Goal: Transaction & Acquisition: Purchase product/service

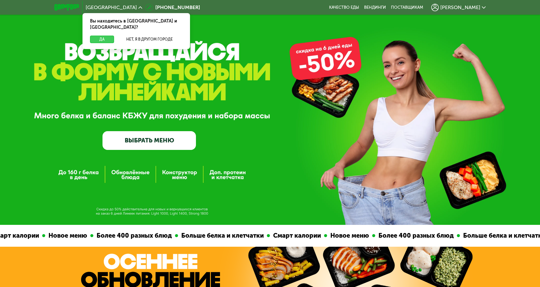
click at [103, 36] on button "Да" at bounding box center [102, 39] width 24 height 7
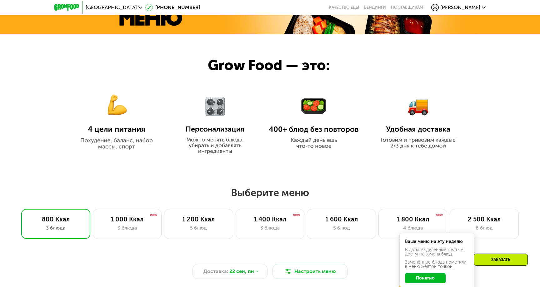
scroll to position [284, 0]
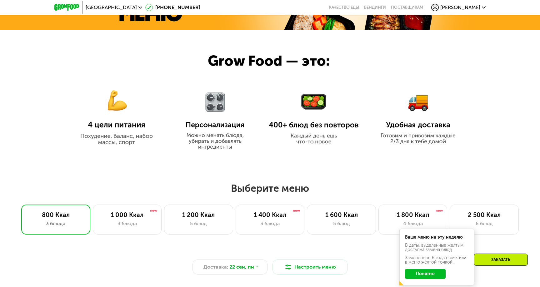
click at [422, 271] on button "Понятно" at bounding box center [425, 274] width 41 height 10
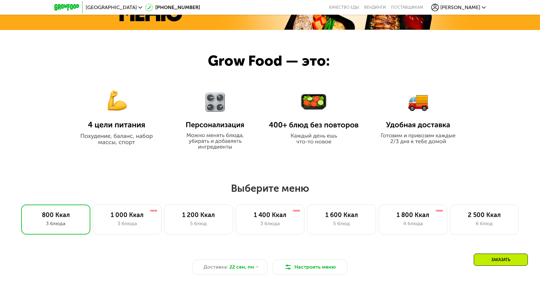
scroll to position [0, 0]
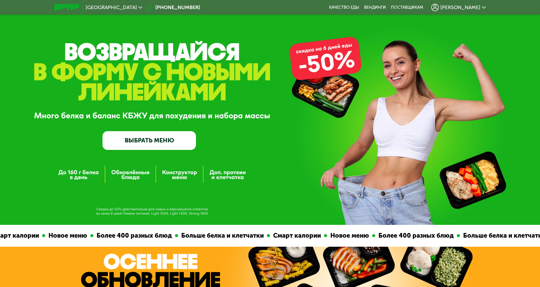
click at [484, 7] on icon at bounding box center [484, 8] width 4 height 4
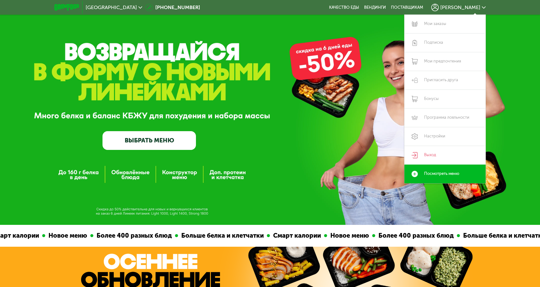
click at [484, 7] on icon at bounding box center [484, 8] width 4 height 4
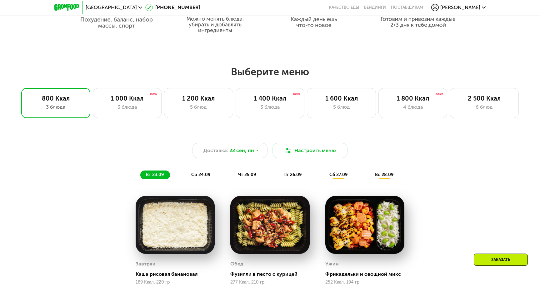
scroll to position [399, 0]
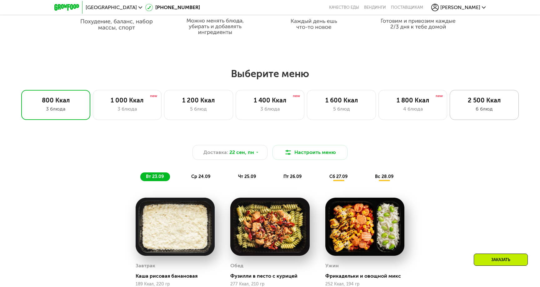
click at [492, 106] on div "6 блюд" at bounding box center [484, 108] width 56 height 7
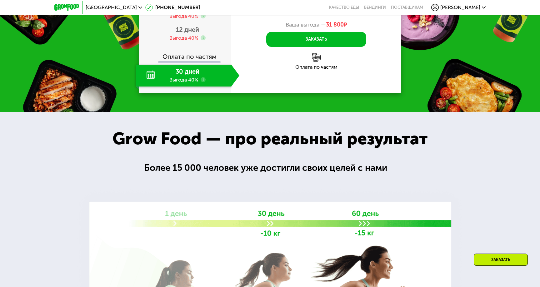
scroll to position [896, 0]
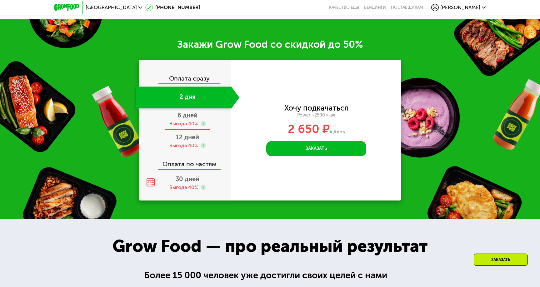
click at [195, 112] on span "6 дней" at bounding box center [187, 115] width 20 height 7
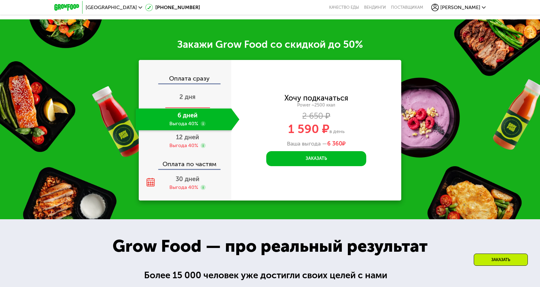
click at [190, 93] on span "2 дня" at bounding box center [187, 96] width 16 height 7
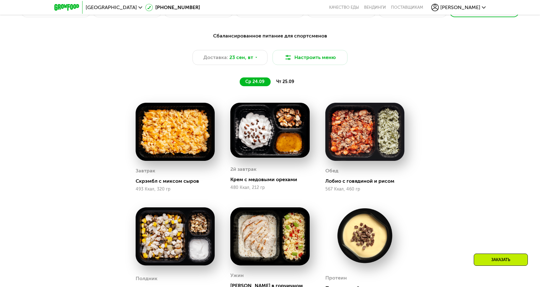
scroll to position [502, 0]
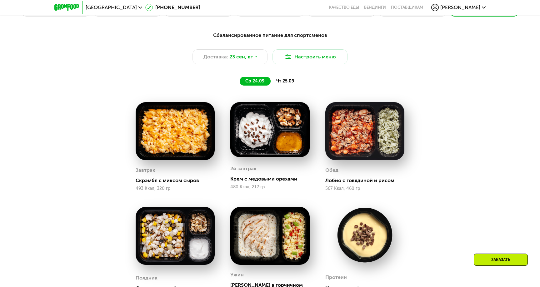
click at [285, 83] on span "чт 25.09" at bounding box center [285, 80] width 18 height 5
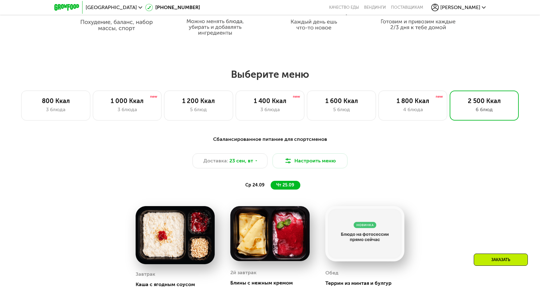
scroll to position [404, 0]
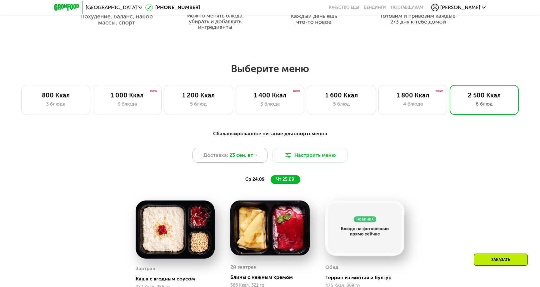
click at [256, 156] on icon at bounding box center [256, 155] width 4 height 4
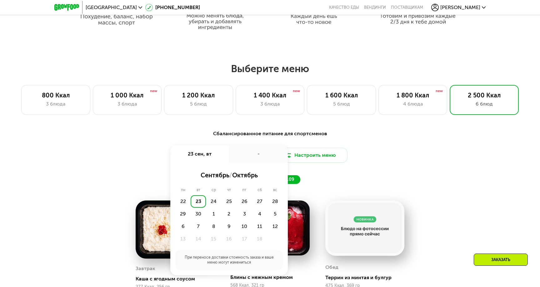
click at [254, 157] on div "-" at bounding box center [258, 153] width 59 height 17
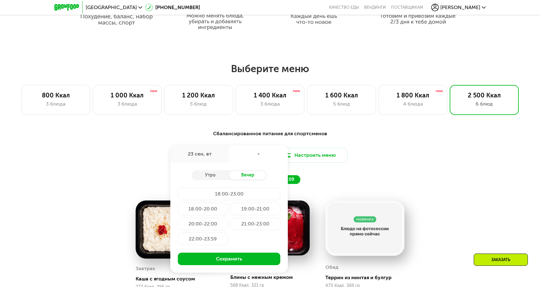
click at [374, 141] on div "Сбалансированное питание для спортсменов Доставка: 23 сен, вт 23 сен, вт - Утро…" at bounding box center [270, 157] width 370 height 54
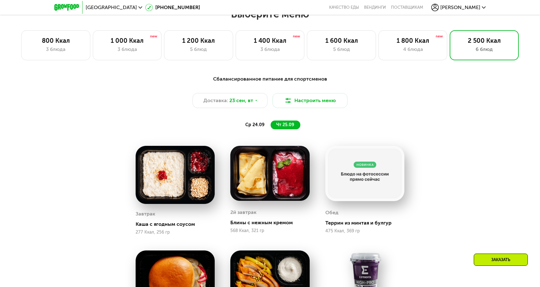
scroll to position [456, 0]
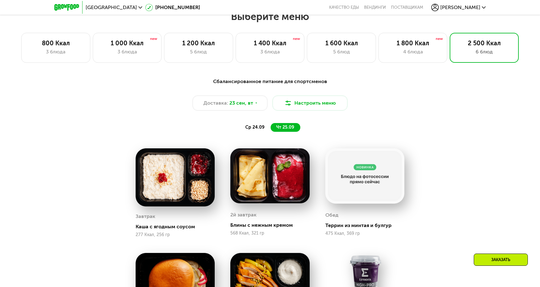
click at [260, 128] on span "ср 24.09" at bounding box center [254, 127] width 19 height 5
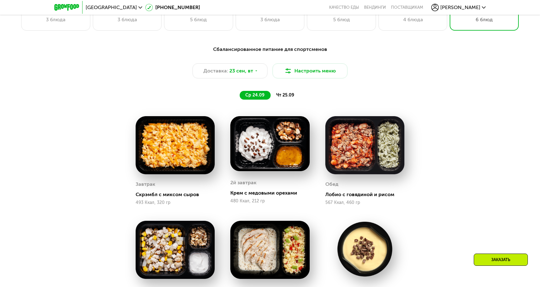
scroll to position [484, 0]
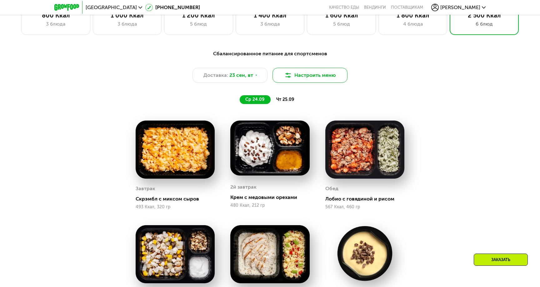
click at [327, 72] on button "Настроить меню" at bounding box center [309, 75] width 75 height 15
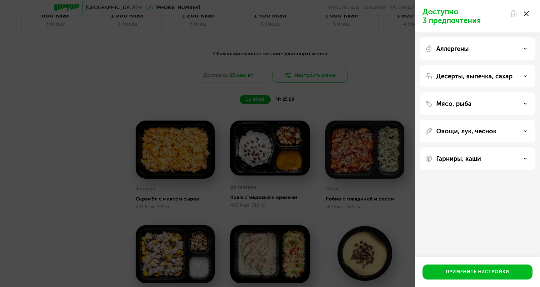
click at [327, 72] on div "Доступно 3 предпочтения Аллергены Десерты, выпечка, сахар Мясо, рыба Овощи, лук…" at bounding box center [270, 143] width 540 height 287
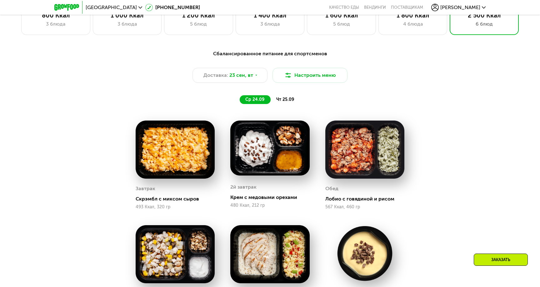
scroll to position [500, 0]
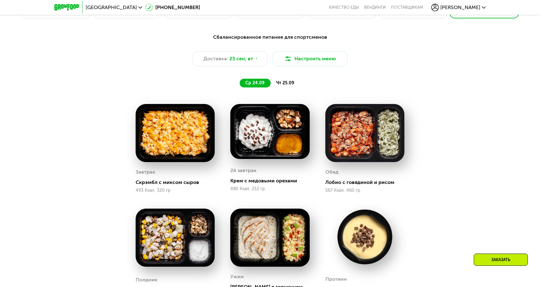
click at [95, 97] on div "Сбалансированное питание для спортсменов Доставка: 23 сен, вт Настроить меню ср…" at bounding box center [269, 215] width 385 height 370
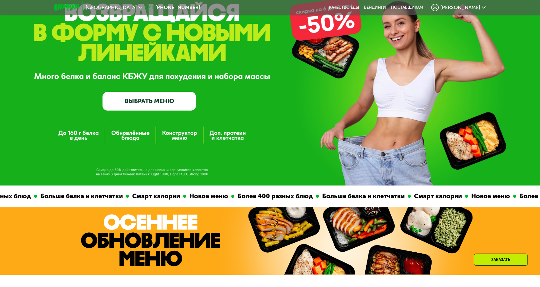
scroll to position [0, 0]
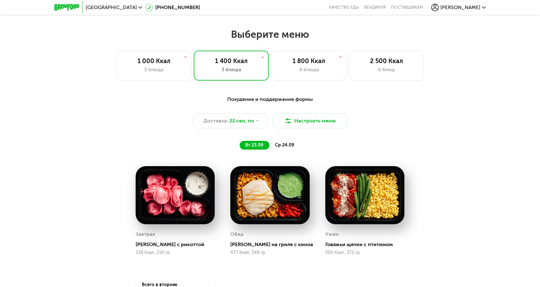
scroll to position [428, 0]
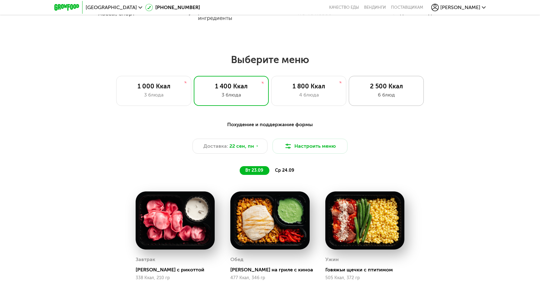
click at [401, 88] on div "2 500 Ккал" at bounding box center [386, 85] width 62 height 7
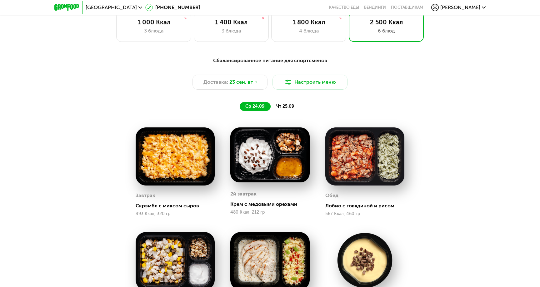
scroll to position [492, 0]
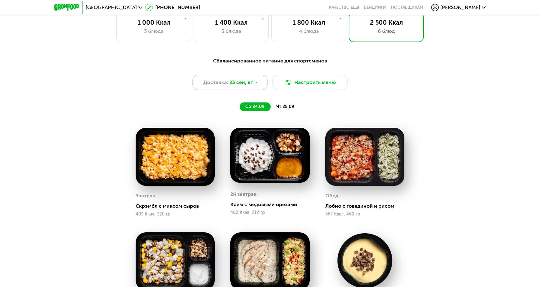
click at [248, 82] on span "23 сен, вт" at bounding box center [241, 82] width 24 height 7
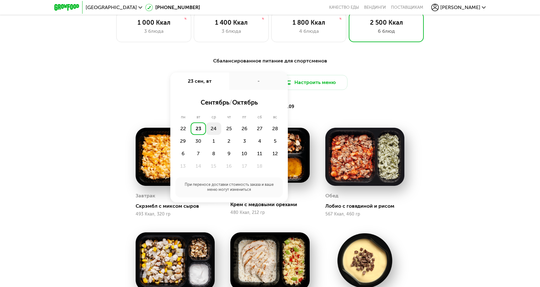
click at [214, 128] on div "24" at bounding box center [213, 128] width 15 height 12
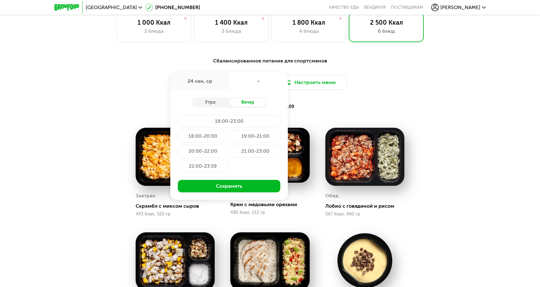
click at [220, 121] on div "18:00-23:00" at bounding box center [229, 121] width 102 height 12
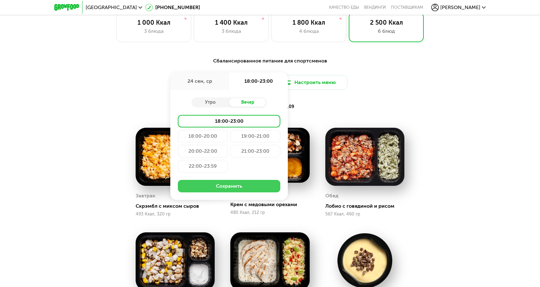
click at [230, 190] on button "Сохранить" at bounding box center [229, 186] width 102 height 12
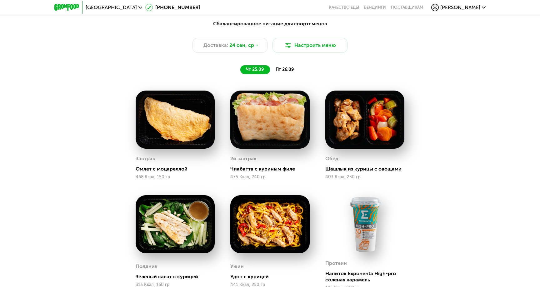
scroll to position [526, 0]
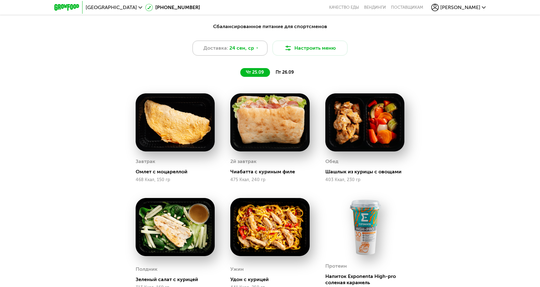
click at [252, 47] on span "24 сен, ср" at bounding box center [241, 47] width 25 height 7
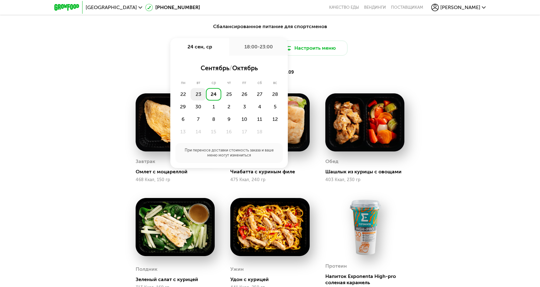
click at [197, 89] on div "23" at bounding box center [198, 94] width 15 height 12
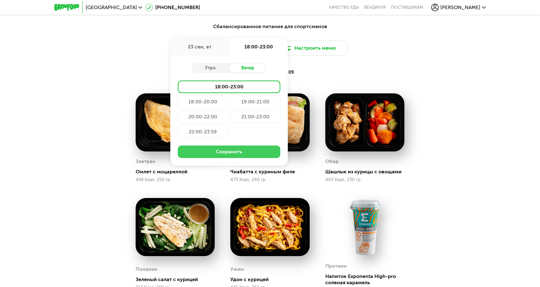
click at [216, 155] on button "Сохранить" at bounding box center [229, 152] width 102 height 12
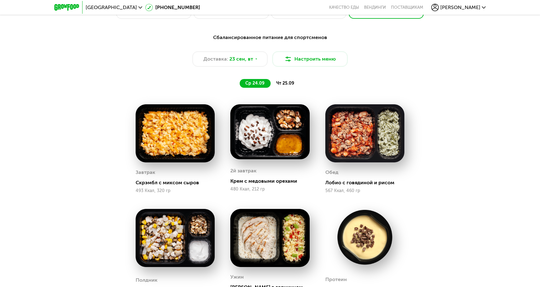
scroll to position [514, 0]
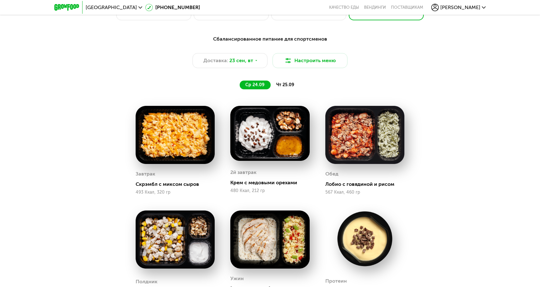
click at [292, 85] on span "чт 25.09" at bounding box center [285, 84] width 18 height 5
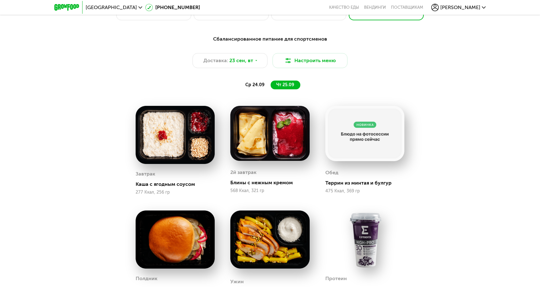
click at [255, 83] on span "ср 24.09" at bounding box center [254, 84] width 19 height 5
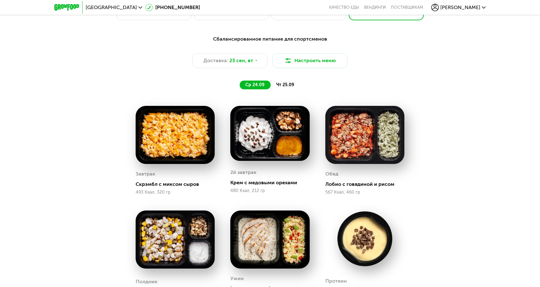
click at [279, 142] on img at bounding box center [269, 133] width 79 height 55
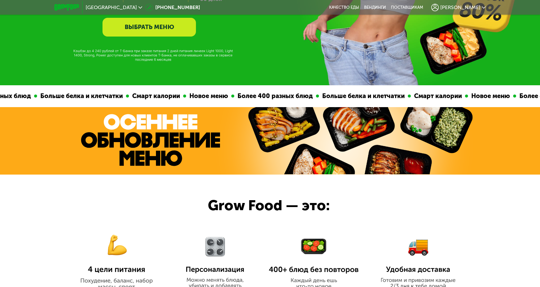
scroll to position [0, 0]
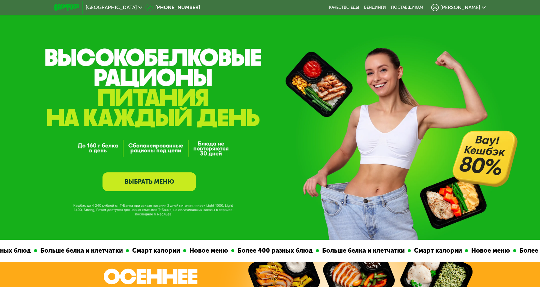
click at [478, 7] on span "[PERSON_NAME]" at bounding box center [460, 7] width 40 height 5
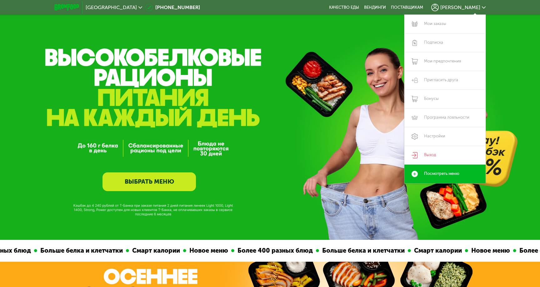
click at [253, 191] on div "GrowFood — доставка правильного питания ВЫБРАТЬ МЕНЮ" at bounding box center [270, 138] width 540 height 105
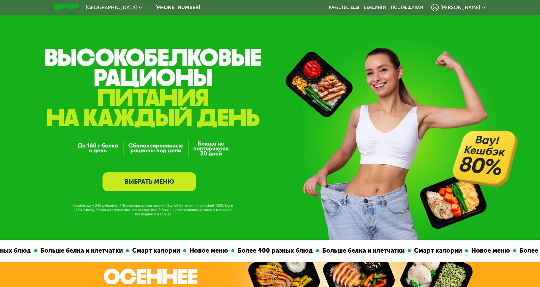
click at [157, 184] on link "ВЫБРАТЬ МЕНЮ" at bounding box center [148, 181] width 93 height 19
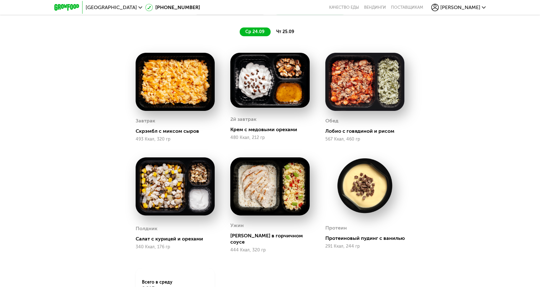
scroll to position [514, 0]
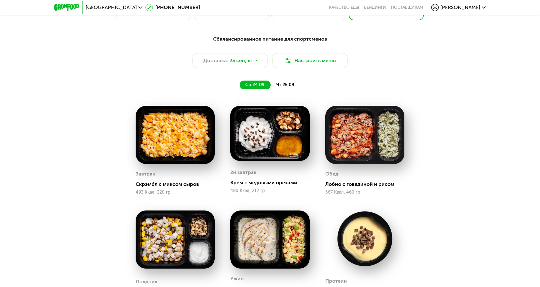
click at [477, 8] on span "[PERSON_NAME]" at bounding box center [460, 7] width 40 height 5
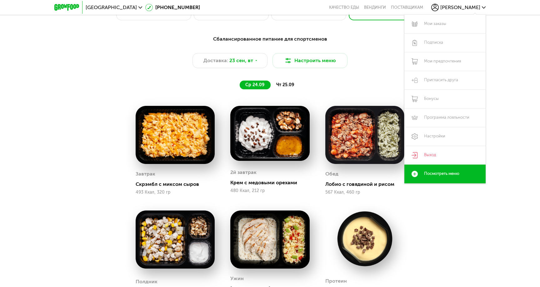
click at [344, 79] on div "Сбалансированное питание для спортсменов Доставка: 23 сен, вт Настроить меню ср…" at bounding box center [270, 62] width 370 height 54
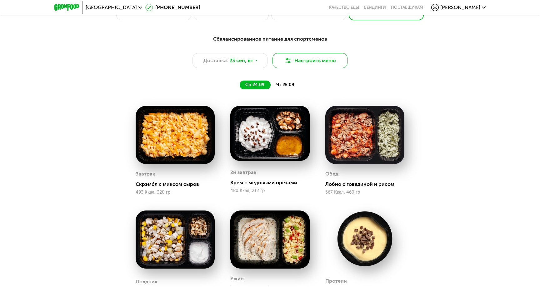
click at [319, 61] on button "Настроить меню" at bounding box center [309, 60] width 75 height 15
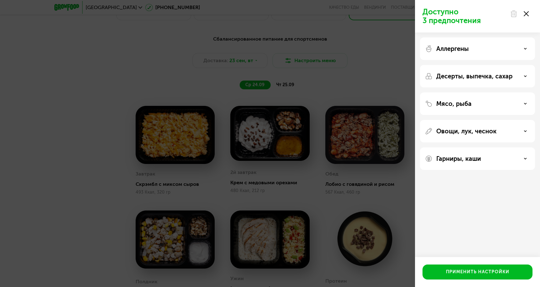
click at [471, 107] on div "Мясо, рыба" at bounding box center [477, 103] width 105 height 7
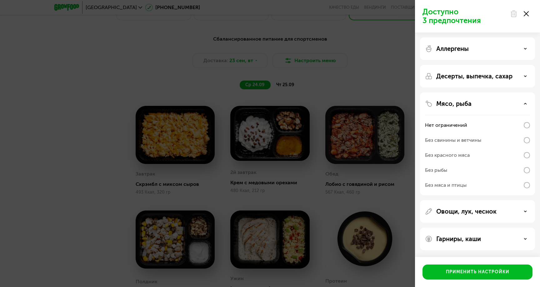
click at [471, 107] on div "Мясо, рыба" at bounding box center [477, 103] width 105 height 7
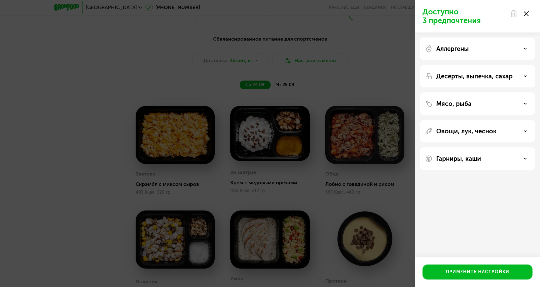
click at [529, 14] on div at bounding box center [519, 13] width 26 height 12
click at [526, 13] on icon at bounding box center [526, 13] width 5 height 5
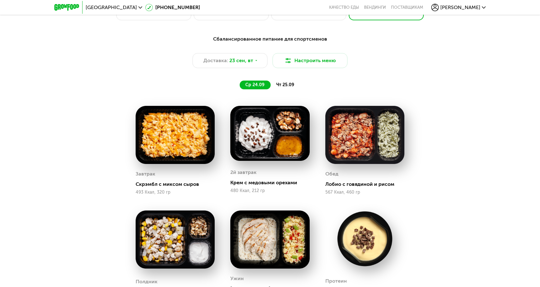
click at [264, 127] on img at bounding box center [269, 133] width 79 height 55
click at [328, 60] on button "Настроить меню" at bounding box center [309, 60] width 75 height 15
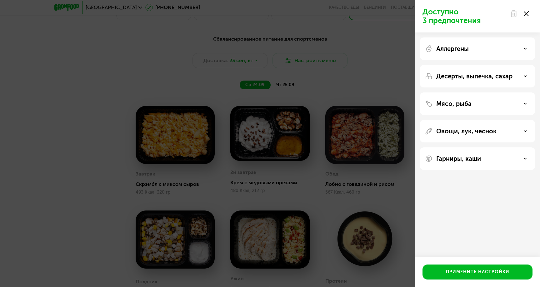
click at [472, 159] on p "Гарниры, каши" at bounding box center [458, 158] width 45 height 7
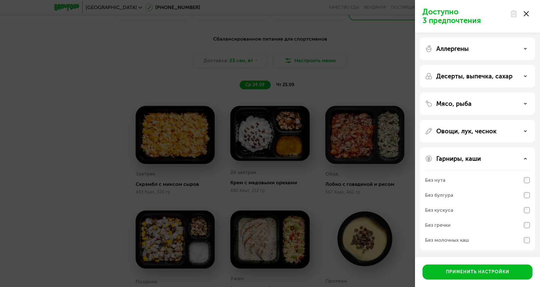
click at [525, 14] on use at bounding box center [526, 13] width 5 height 5
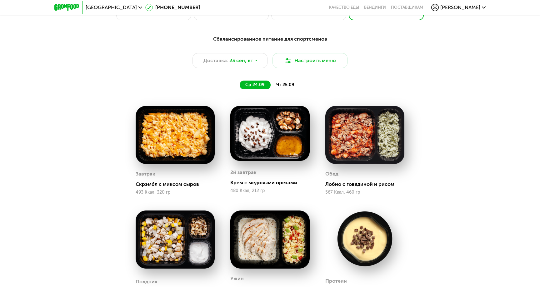
click at [278, 85] on span "чт 25.09" at bounding box center [285, 84] width 18 height 5
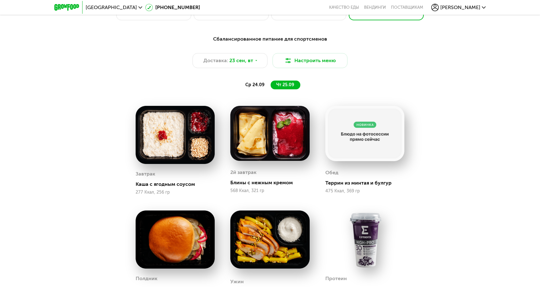
click at [253, 82] on span "ср 24.09" at bounding box center [254, 84] width 19 height 5
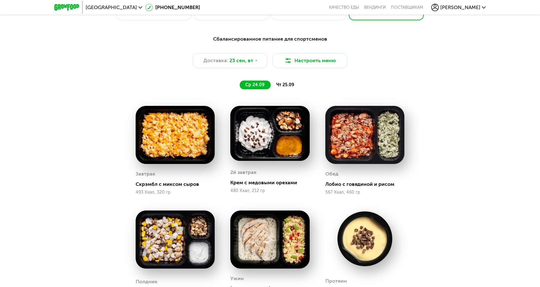
click at [156, 146] on img at bounding box center [175, 135] width 79 height 58
click at [156, 166] on div "Завтрак Скрэмбл с миксом сыров 493 Ккал, 320 гр" at bounding box center [175, 150] width 79 height 89
click at [153, 186] on div "Скрэмбл с миксом сыров" at bounding box center [178, 184] width 84 height 6
click at [257, 59] on div "Доставка: 23 сен, вт" at bounding box center [229, 60] width 75 height 15
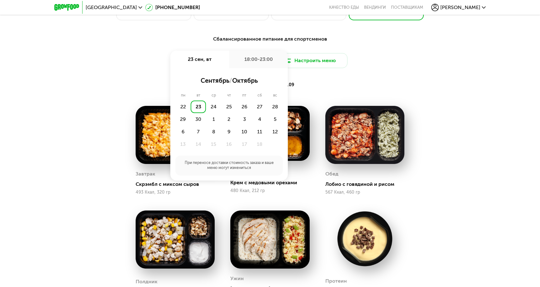
click at [385, 61] on div "Доставка: 23 сен, вт 23 сен, вт 18:00-23:00 сентябрь / октябрь пн вт ср чт пт с…" at bounding box center [270, 60] width 370 height 15
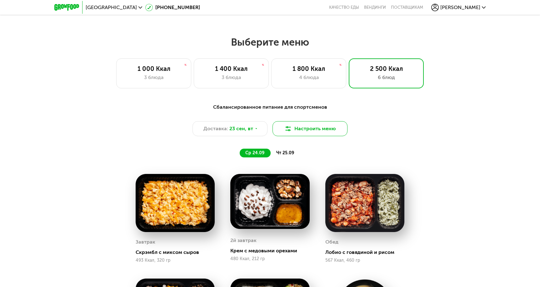
scroll to position [443, 0]
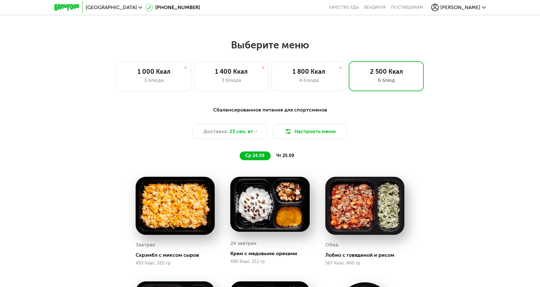
click at [479, 7] on span "[PERSON_NAME]" at bounding box center [460, 7] width 40 height 5
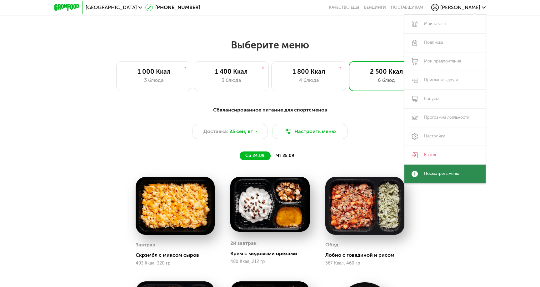
click at [428, 174] on link "Посмотреть меню" at bounding box center [444, 174] width 81 height 19
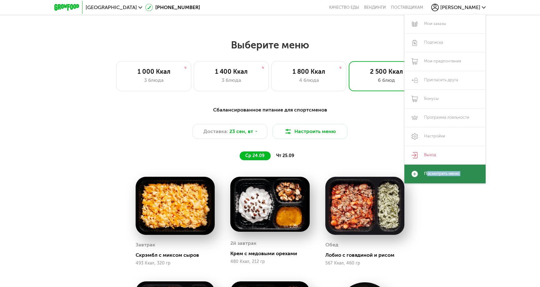
click at [428, 174] on link "Посмотреть меню" at bounding box center [444, 174] width 81 height 19
click at [443, 171] on link "Посмотреть меню" at bounding box center [444, 174] width 81 height 19
click at [416, 176] on use at bounding box center [414, 174] width 6 height 6
click at [415, 172] on use at bounding box center [414, 174] width 6 height 6
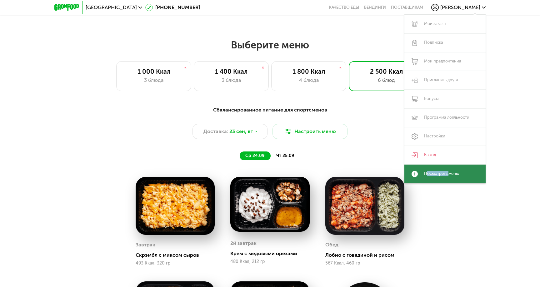
click at [415, 172] on use at bounding box center [414, 174] width 6 height 6
click at [79, 131] on div "Сбалансированное питание для спортсменов Доставка: 23 сен, вт Настроить меню ср…" at bounding box center [269, 287] width 385 height 370
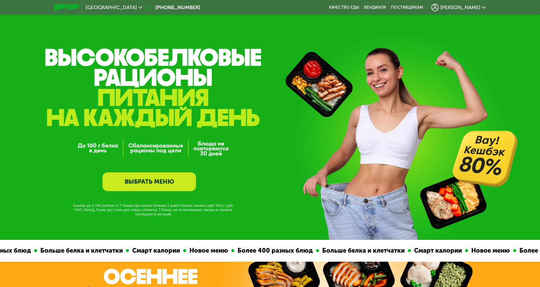
click at [473, 6] on span "[PERSON_NAME]" at bounding box center [460, 7] width 40 height 5
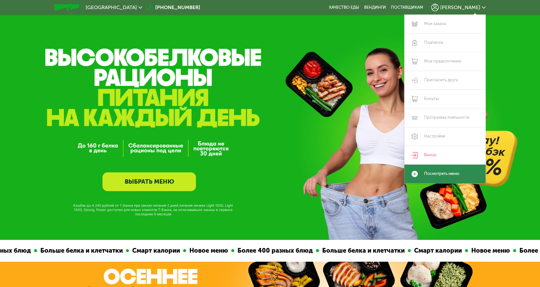
click at [425, 180] on link "Посмотреть меню" at bounding box center [444, 174] width 81 height 19
click at [422, 174] on link "Посмотреть меню" at bounding box center [444, 174] width 81 height 19
click at [418, 173] on link "Посмотреть меню" at bounding box center [444, 174] width 81 height 19
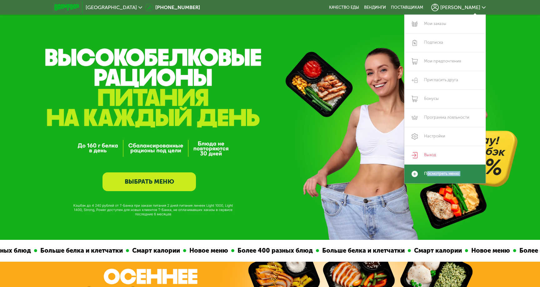
click at [418, 173] on link "Посмотреть меню" at bounding box center [444, 174] width 81 height 19
click at [449, 171] on link "Посмотреть меню" at bounding box center [444, 174] width 81 height 19
click at [314, 197] on div "GrowFood — доставка правильного питания ВЫБРАТЬ МЕНЮ" at bounding box center [270, 120] width 540 height 240
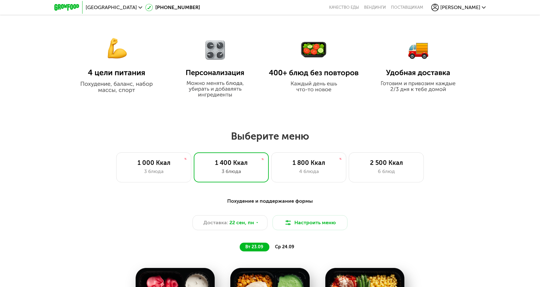
scroll to position [359, 0]
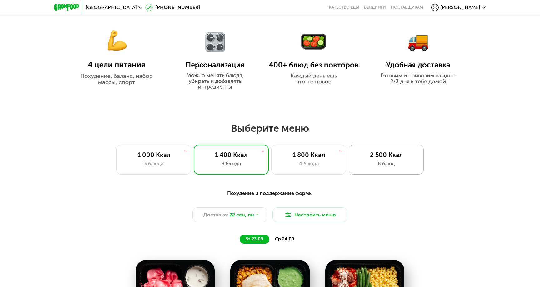
click at [373, 170] on div "2 500 Ккал 6 блюд" at bounding box center [386, 160] width 75 height 30
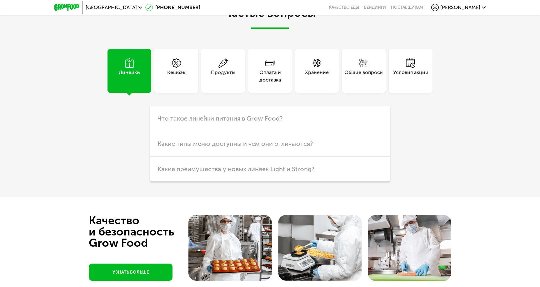
scroll to position [1599, 0]
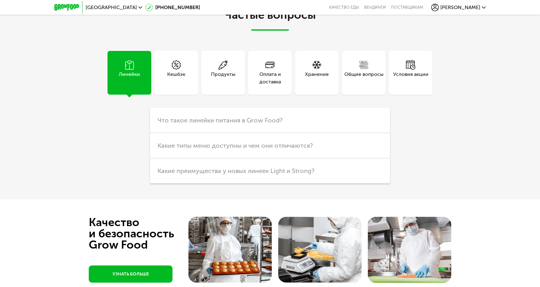
click at [118, 71] on div "Линейки" at bounding box center [129, 73] width 44 height 44
click at [207, 119] on h3 "Что такое линейки питания в Grow Food?" at bounding box center [270, 120] width 240 height 25
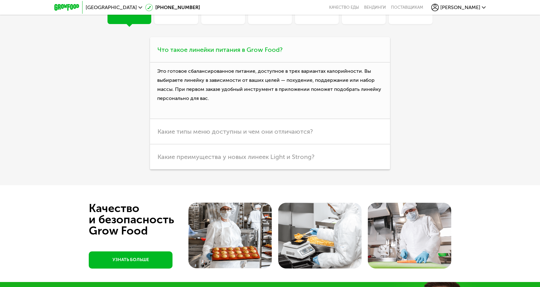
scroll to position [1672, 0]
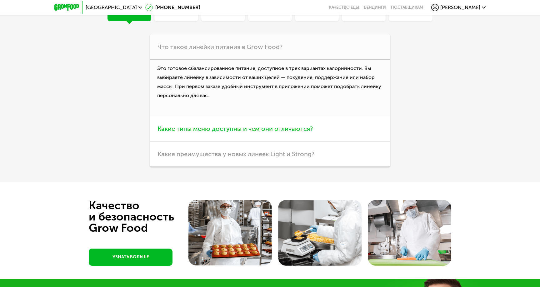
click at [207, 125] on span "Какие типы меню доступны и чем они отличаются?" at bounding box center [234, 128] width 155 height 7
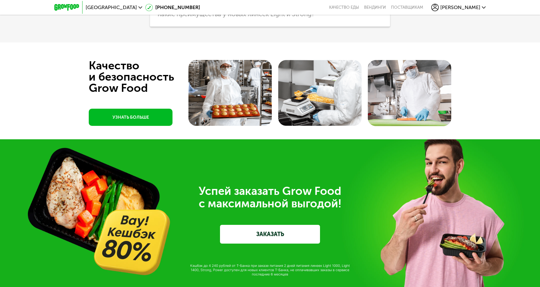
scroll to position [1869, 0]
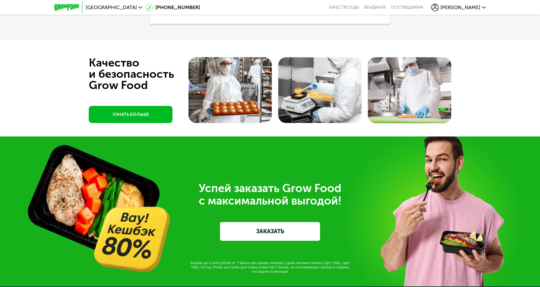
click at [259, 222] on link "ЗАКАЗАТЬ" at bounding box center [270, 231] width 100 height 19
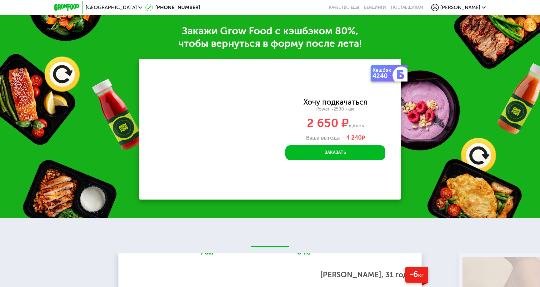
scroll to position [910, 0]
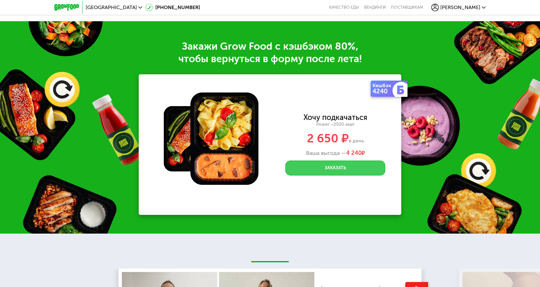
click at [329, 161] on button "Заказать" at bounding box center [335, 168] width 100 height 15
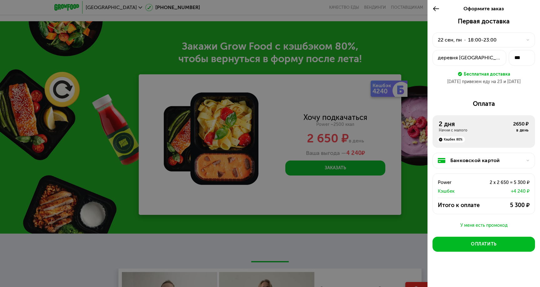
click at [393, 213] on div at bounding box center [270, 143] width 540 height 287
click at [433, 11] on icon at bounding box center [435, 8] width 7 height 7
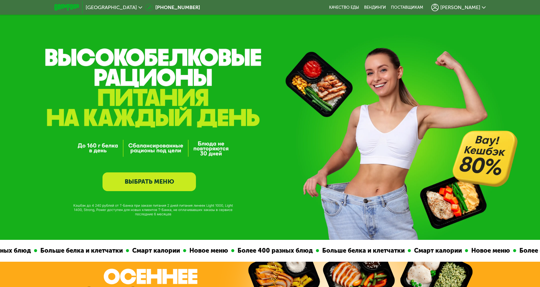
click at [471, 7] on span "[PERSON_NAME]" at bounding box center [460, 7] width 40 height 5
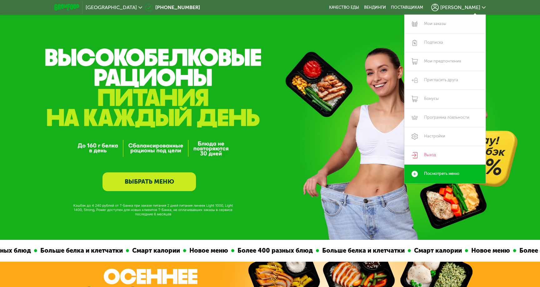
click at [433, 23] on link "Мои заказы" at bounding box center [444, 24] width 81 height 19
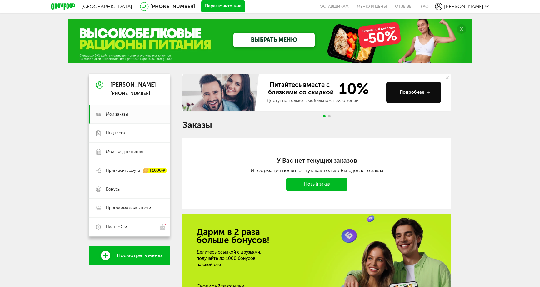
click at [314, 185] on link "Новый заказ" at bounding box center [316, 184] width 61 height 12
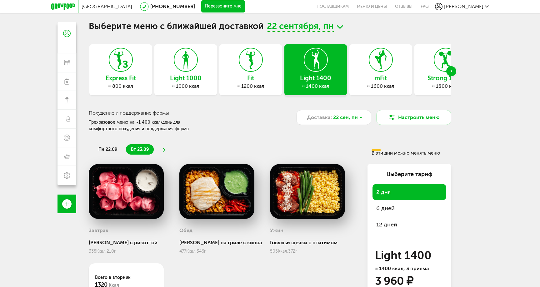
scroll to position [2, 0]
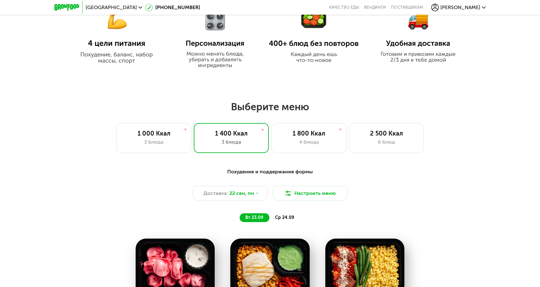
scroll to position [384, 0]
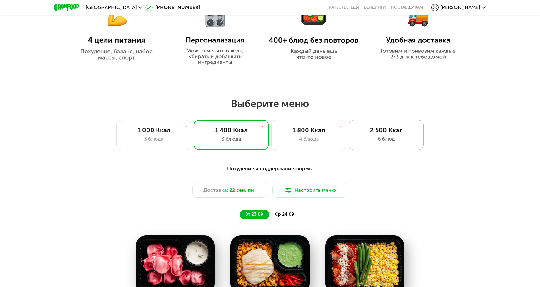
click at [388, 130] on div "2 500 Ккал" at bounding box center [386, 130] width 62 height 7
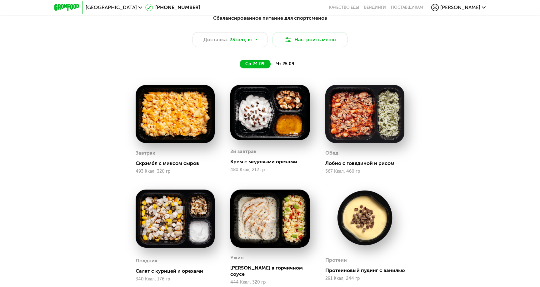
scroll to position [535, 0]
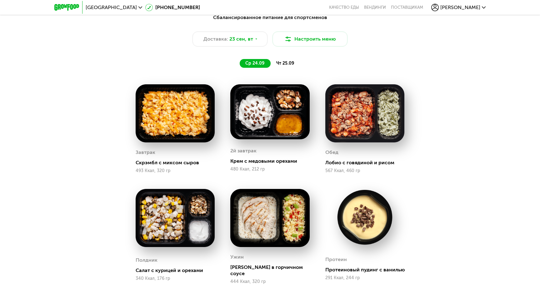
click at [287, 62] on span "чт 25.09" at bounding box center [285, 63] width 18 height 5
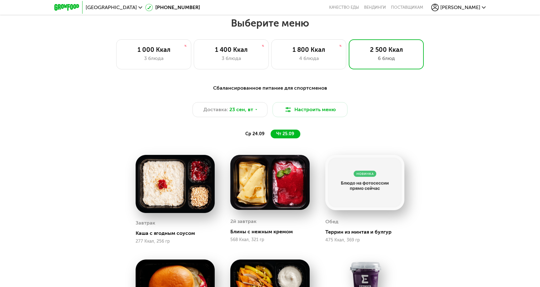
scroll to position [459, 0]
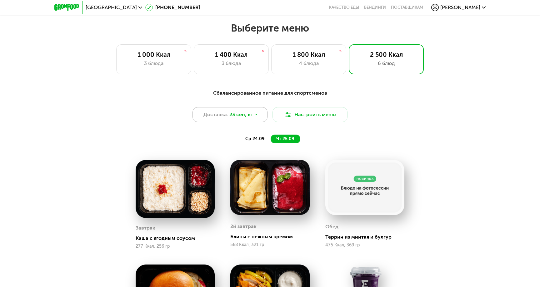
click at [252, 117] on span "23 сен, вт" at bounding box center [241, 114] width 24 height 7
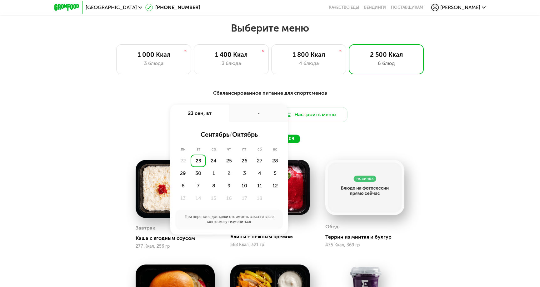
click at [260, 110] on div "-" at bounding box center [258, 113] width 59 height 17
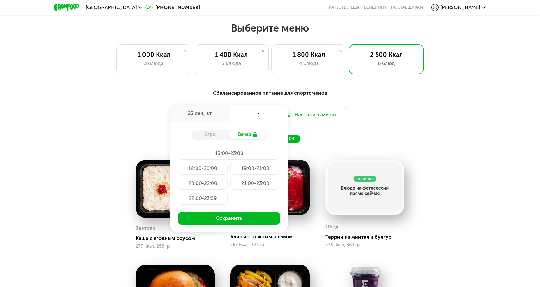
click at [213, 111] on div "23 сен, вт" at bounding box center [199, 113] width 59 height 17
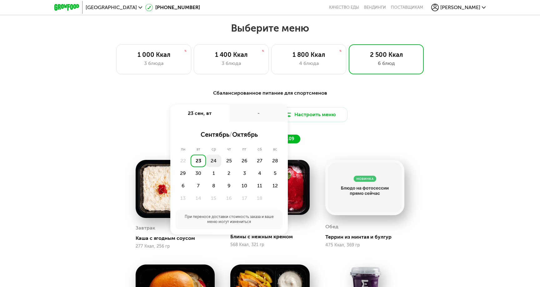
click at [214, 159] on div "24" at bounding box center [213, 161] width 15 height 12
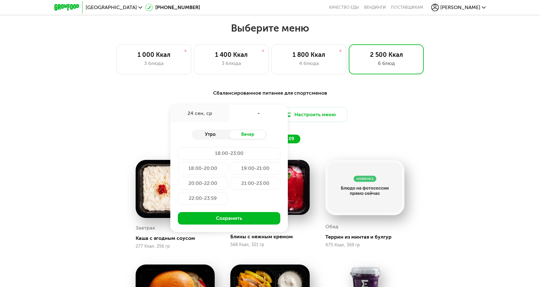
click at [211, 135] on div "Утро" at bounding box center [209, 134] width 37 height 9
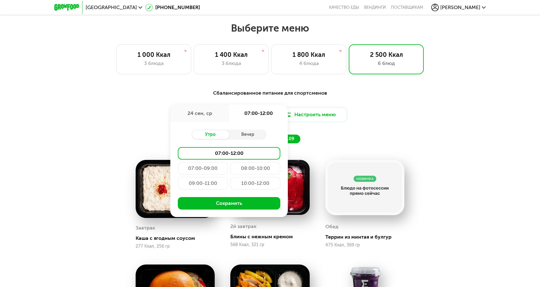
click at [256, 167] on div "08:00-10:00" at bounding box center [255, 168] width 50 height 12
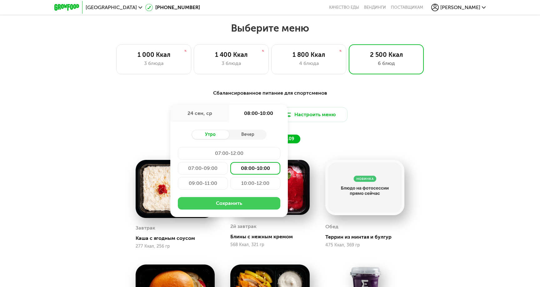
click at [238, 202] on button "Сохранить" at bounding box center [229, 203] width 102 height 12
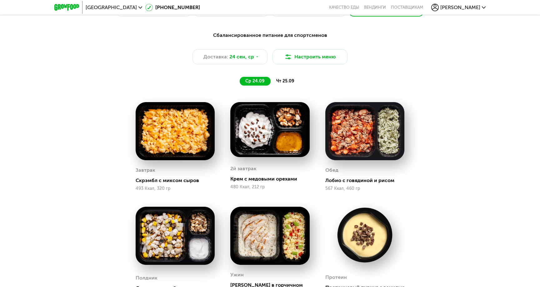
scroll to position [516, 0]
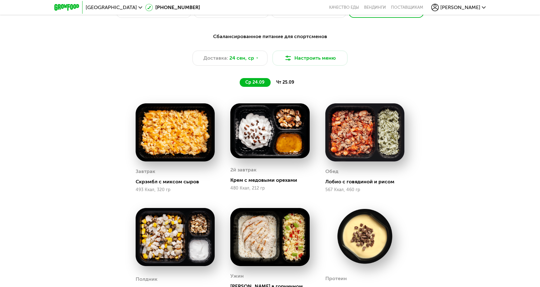
click at [285, 80] on span "чт 25.09" at bounding box center [285, 82] width 18 height 5
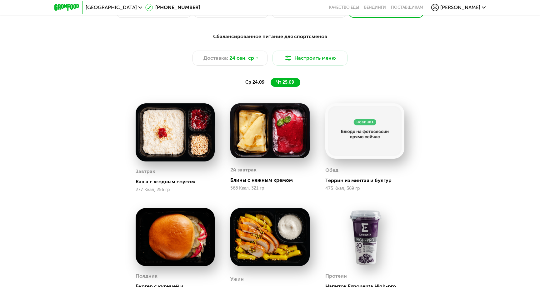
click at [255, 78] on div "ср 24.09" at bounding box center [255, 82] width 31 height 9
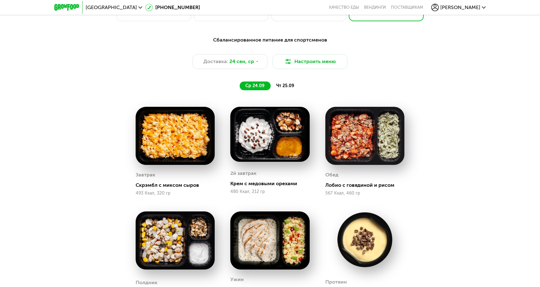
scroll to position [494, 0]
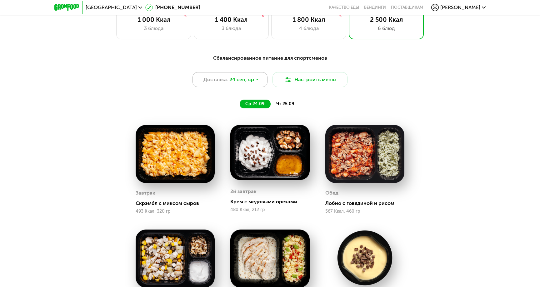
click at [249, 79] on span "24 сен, ср" at bounding box center [241, 79] width 25 height 7
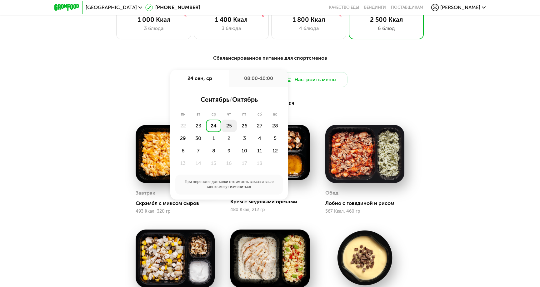
click at [228, 124] on div "25" at bounding box center [228, 126] width 15 height 12
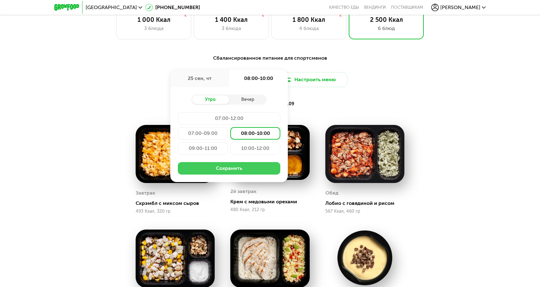
click at [245, 172] on button "Сохранить" at bounding box center [229, 168] width 102 height 12
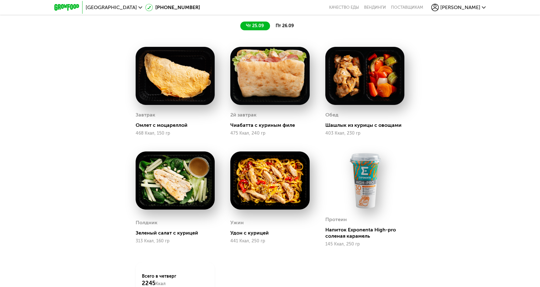
scroll to position [558, 0]
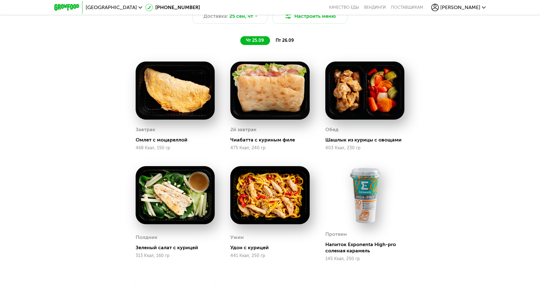
click at [282, 41] on span "пт 26.09" at bounding box center [285, 40] width 18 height 5
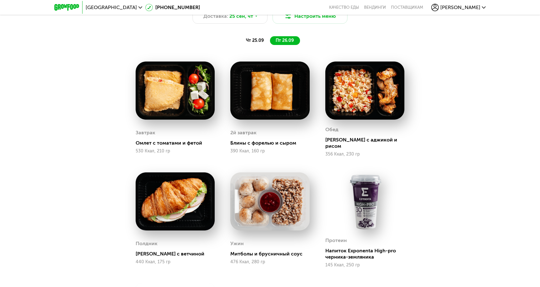
click at [259, 40] on span "чт 25.09" at bounding box center [255, 40] width 18 height 5
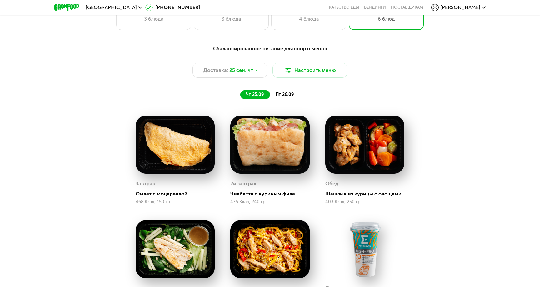
scroll to position [500, 0]
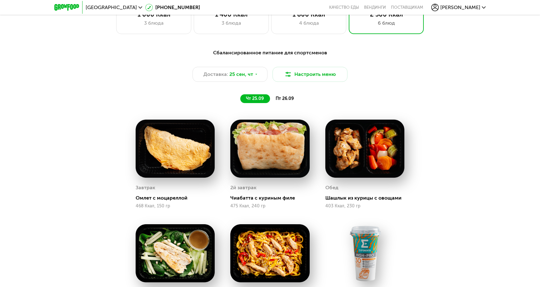
click at [279, 96] on span "пт 26.09" at bounding box center [285, 98] width 18 height 5
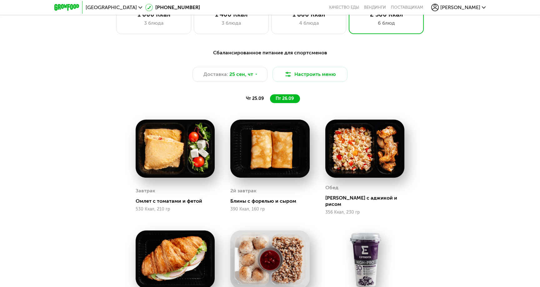
scroll to position [498, 0]
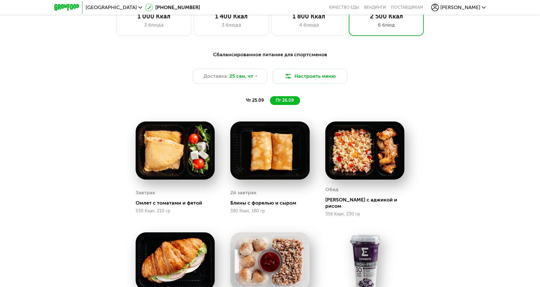
click at [259, 102] on span "чт 25.09" at bounding box center [255, 100] width 18 height 5
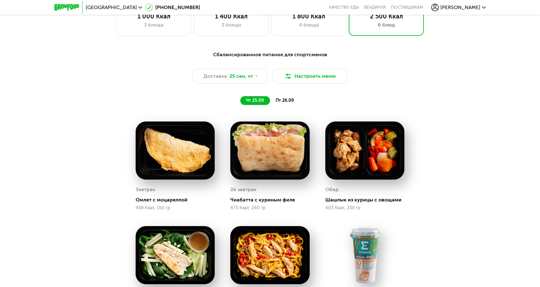
click at [282, 102] on span "пт 26.09" at bounding box center [285, 100] width 18 height 5
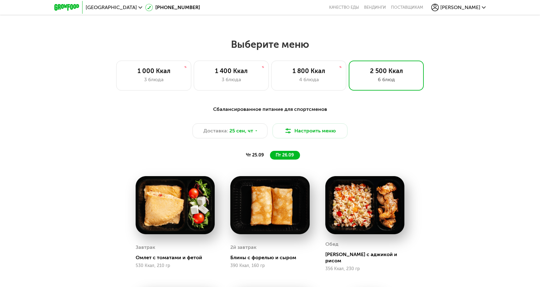
scroll to position [443, 0]
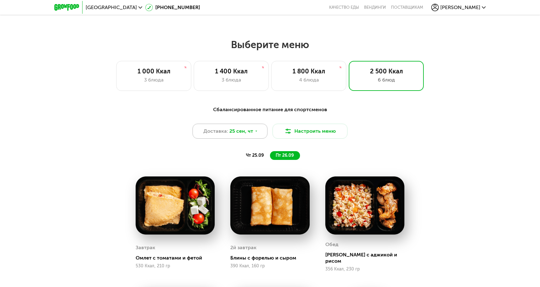
click at [244, 130] on span "25 сен, чт" at bounding box center [241, 130] width 24 height 7
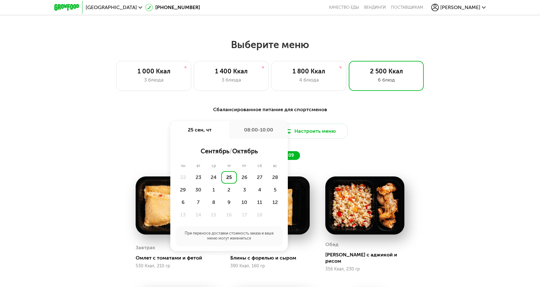
click at [244, 130] on div "08:00-10:00" at bounding box center [258, 129] width 59 height 17
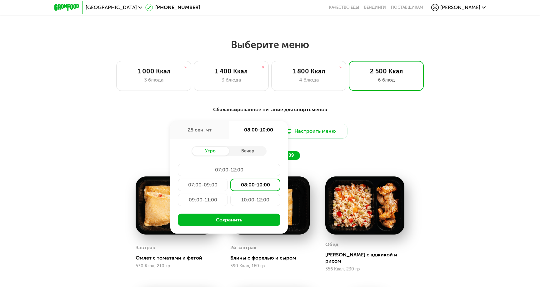
click at [201, 201] on div "09:00-11:00" at bounding box center [203, 200] width 50 height 12
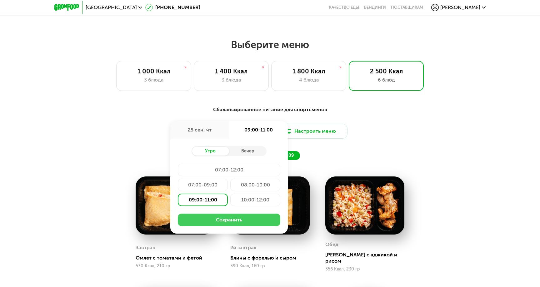
click at [229, 219] on button "Сохранить" at bounding box center [229, 220] width 102 height 12
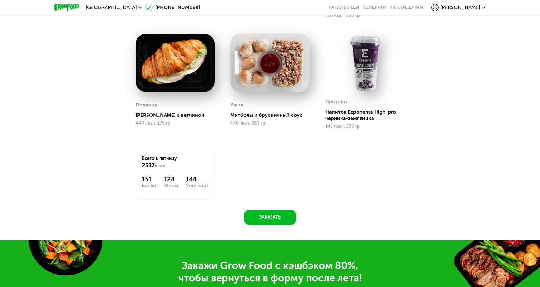
scroll to position [702, 0]
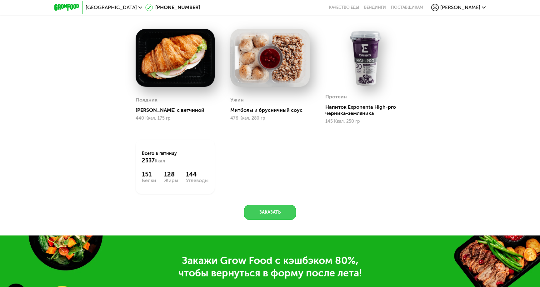
click at [263, 209] on button "Заказать" at bounding box center [270, 212] width 52 height 15
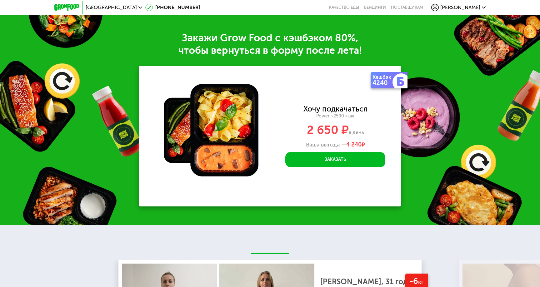
scroll to position [931, 0]
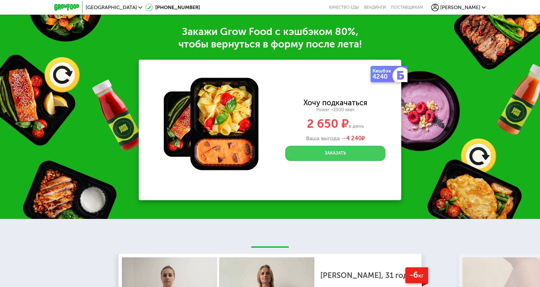
click at [339, 149] on button "Заказать" at bounding box center [335, 153] width 100 height 15
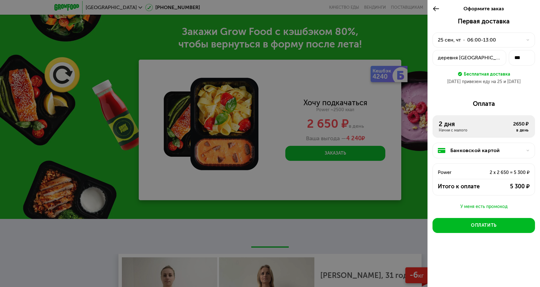
click at [434, 8] on use at bounding box center [436, 8] width 6 height 5
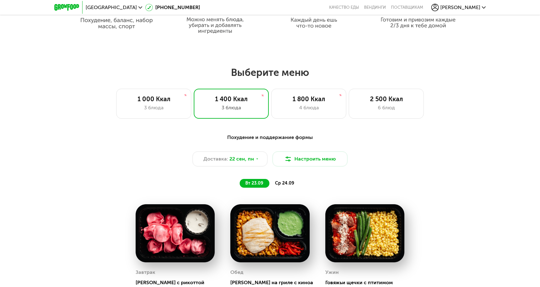
scroll to position [431, 0]
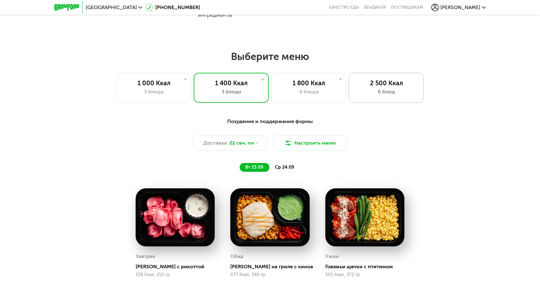
click at [392, 94] on div "6 блюд" at bounding box center [386, 91] width 62 height 7
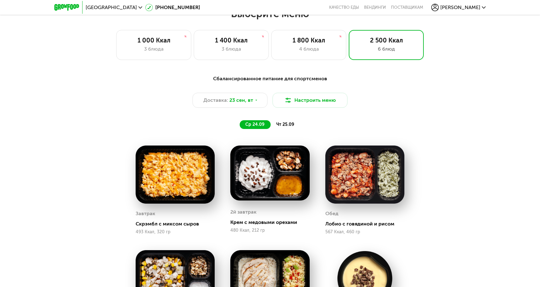
scroll to position [474, 0]
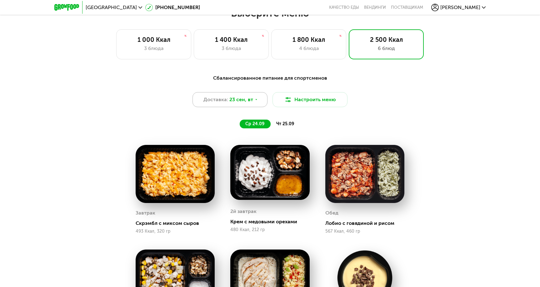
click at [246, 103] on div "Доставка: [DATE]" at bounding box center [229, 99] width 75 height 15
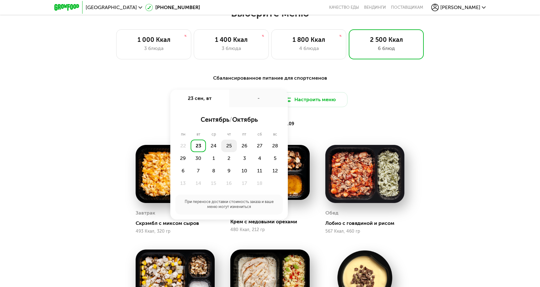
click at [233, 143] on div "25" at bounding box center [228, 146] width 15 height 12
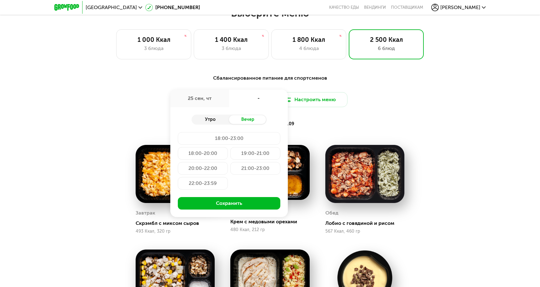
click at [211, 120] on div "Утро" at bounding box center [209, 119] width 37 height 9
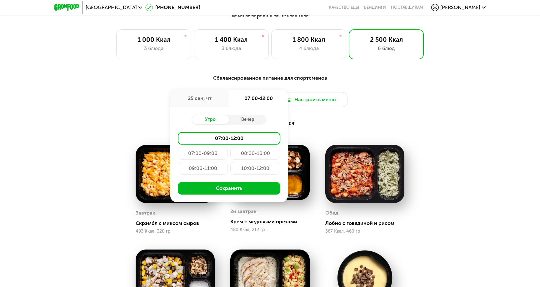
click at [213, 167] on div "09:00-11:00" at bounding box center [203, 168] width 50 height 12
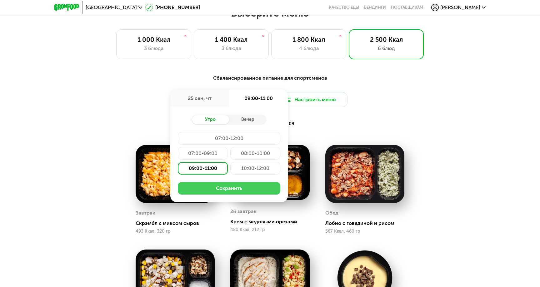
click at [246, 190] on button "Сохранить" at bounding box center [229, 188] width 102 height 12
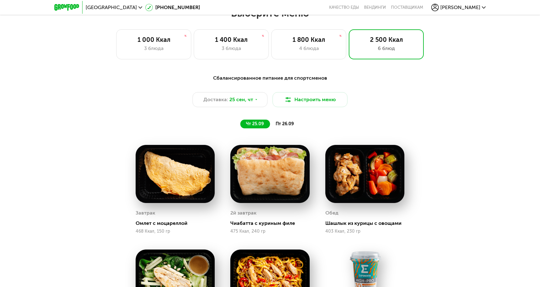
click at [279, 126] on span "пт 26.09" at bounding box center [285, 123] width 18 height 5
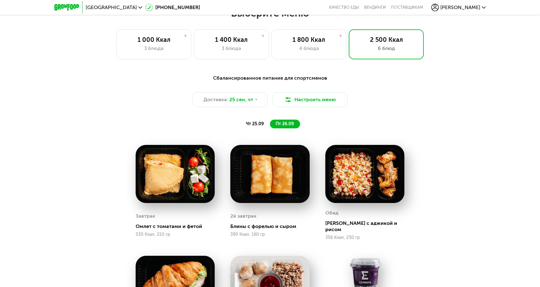
click at [263, 125] on span "чт 25.09" at bounding box center [255, 123] width 18 height 5
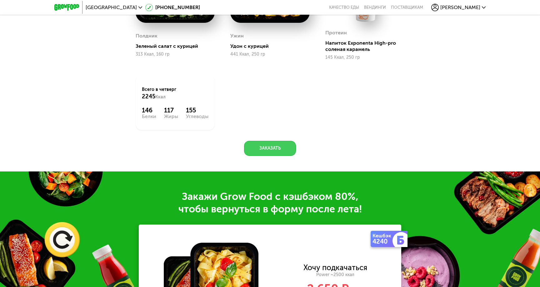
click at [268, 148] on button "Заказать" at bounding box center [270, 148] width 52 height 15
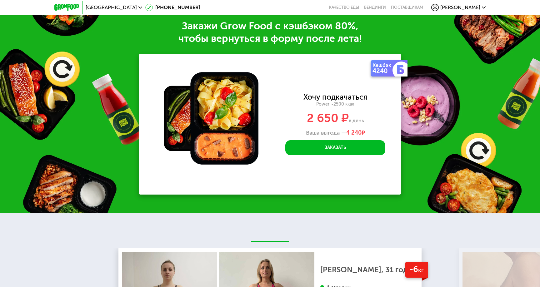
scroll to position [931, 0]
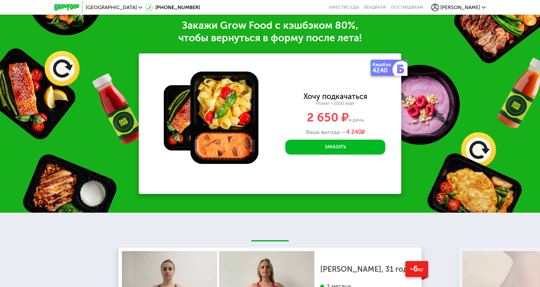
click at [122, 66] on div "Закажи Grow Food c кэшбэком 80%, чтобы вернуться в форму после лета! Кешбэк 424…" at bounding box center [270, 106] width 540 height 212
click at [346, 149] on button "Заказать" at bounding box center [335, 147] width 100 height 15
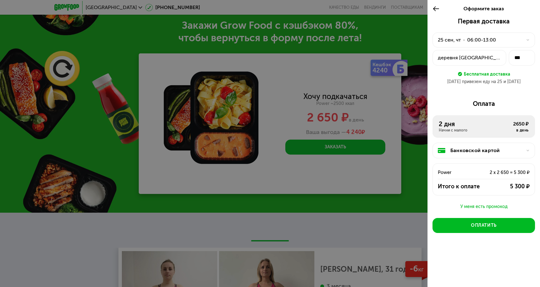
click at [432, 6] on icon at bounding box center [435, 8] width 7 height 7
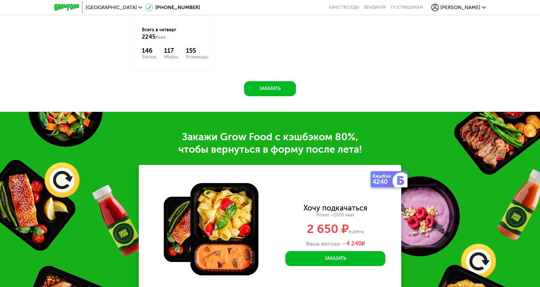
scroll to position [817, 0]
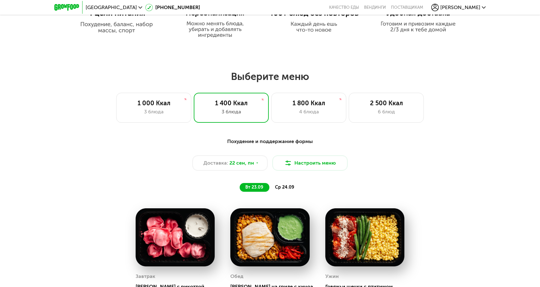
scroll to position [415, 0]
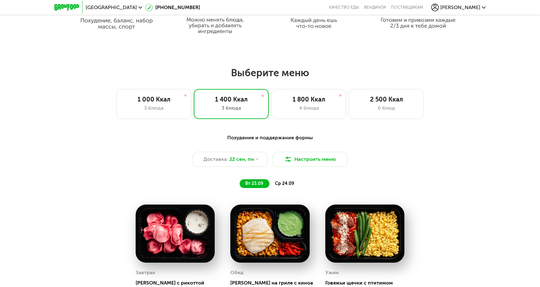
click at [374, 83] on div "Выберите меню 1 000 Ккал 3 блюда 1 400 Ккал 3 блюда 1 800 Ккал 4 блюда 2 500 Кк…" at bounding box center [270, 93] width 540 height 52
click at [369, 97] on div "2 500 Ккал" at bounding box center [386, 99] width 62 height 7
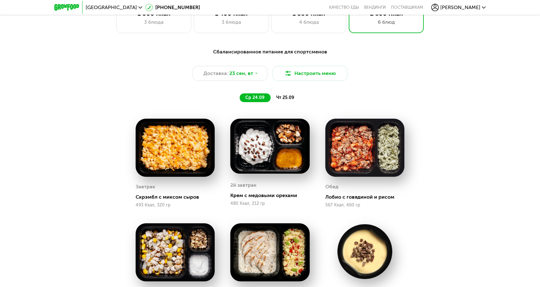
scroll to position [503, 0]
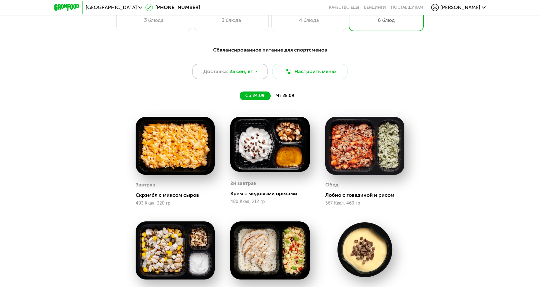
click at [251, 70] on span "23 сен, вт" at bounding box center [241, 71] width 24 height 7
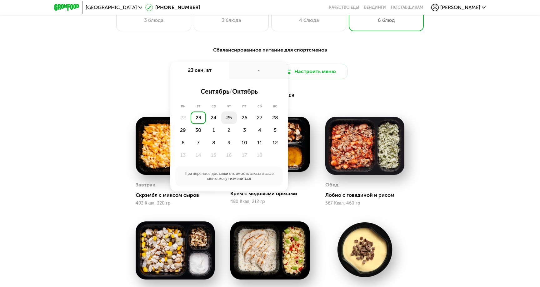
click at [230, 117] on div "25" at bounding box center [228, 118] width 15 height 12
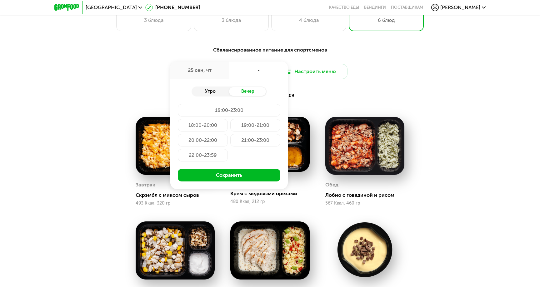
click at [214, 93] on div "Утро" at bounding box center [209, 91] width 37 height 9
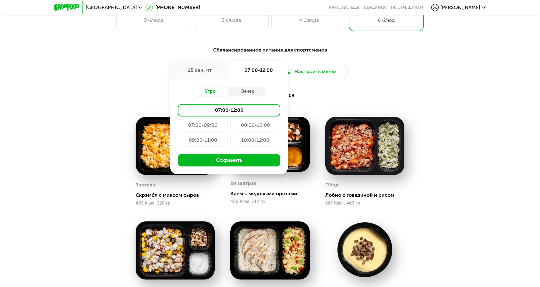
click at [206, 140] on div "09:00-11:00" at bounding box center [203, 140] width 50 height 12
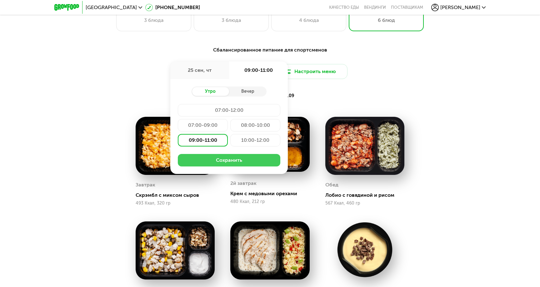
click at [230, 164] on button "Сохранить" at bounding box center [229, 160] width 102 height 12
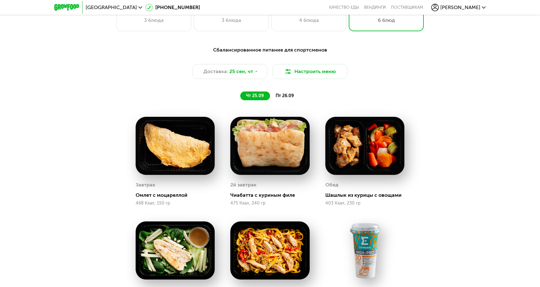
click at [289, 88] on div "Сбалансированное питание для спортсменов Доставка: 25 сен, чт Настроить меню чт…" at bounding box center [270, 73] width 370 height 54
click at [285, 94] on span "пт 26.09" at bounding box center [285, 95] width 18 height 5
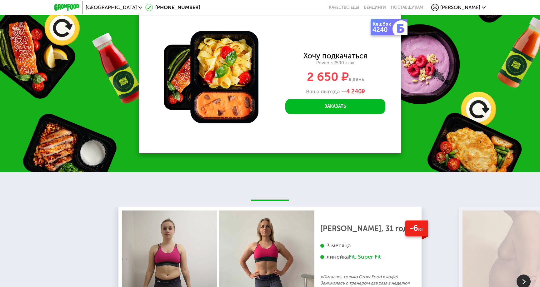
scroll to position [925, 0]
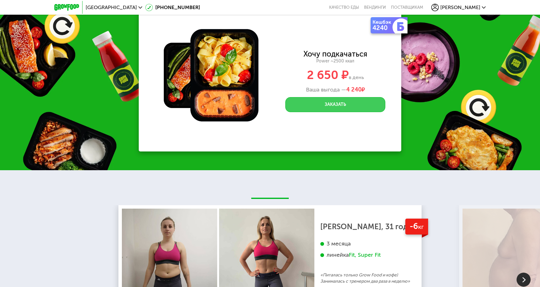
click at [314, 112] on button "Заказать" at bounding box center [335, 104] width 100 height 15
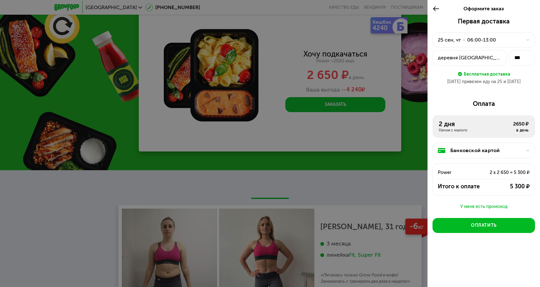
click at [437, 9] on use at bounding box center [436, 8] width 6 height 5
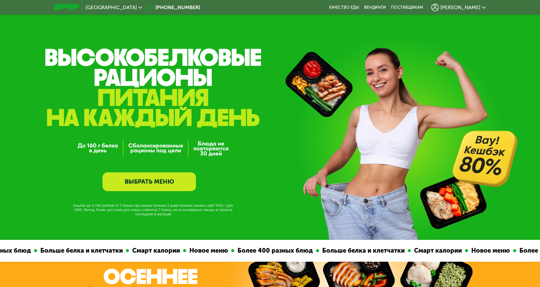
scroll to position [64, 0]
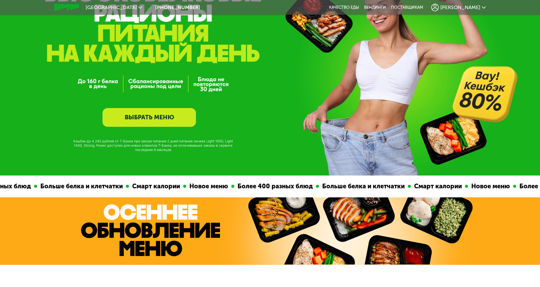
click at [173, 119] on link "ВЫБРАТЬ МЕНЮ" at bounding box center [148, 117] width 93 height 19
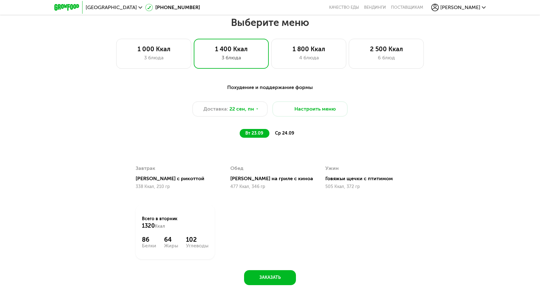
scroll to position [467, 0]
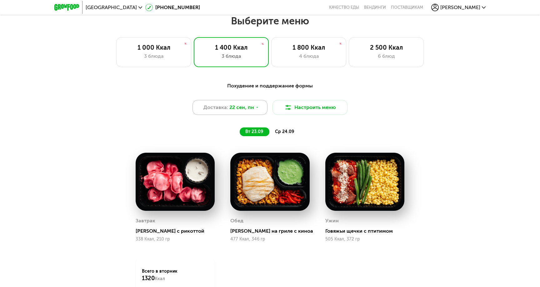
click at [249, 107] on span "22 сен, пн" at bounding box center [241, 107] width 25 height 7
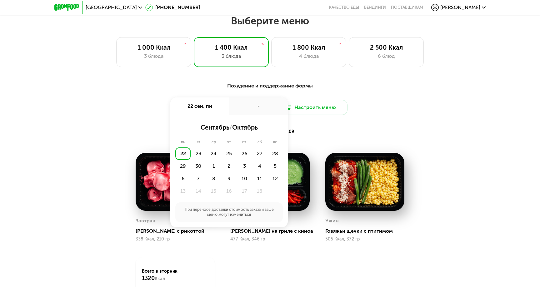
click at [280, 79] on div "Похудение и поддержание формы Доставка: [DATE] сен, пн - сентябрь / октябрь пн …" at bounding box center [269, 109] width 377 height 62
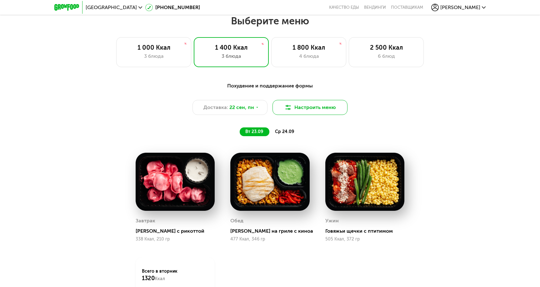
click at [293, 109] on button "Настроить меню" at bounding box center [309, 107] width 75 height 15
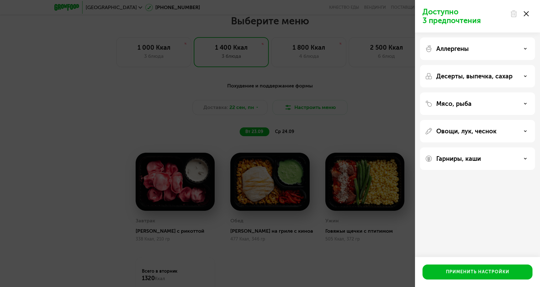
click at [351, 121] on div "Доступно 3 предпочтения Аллергены Десерты, выпечка, сахар Мясо, рыба Овощи, лук…" at bounding box center [270, 143] width 540 height 287
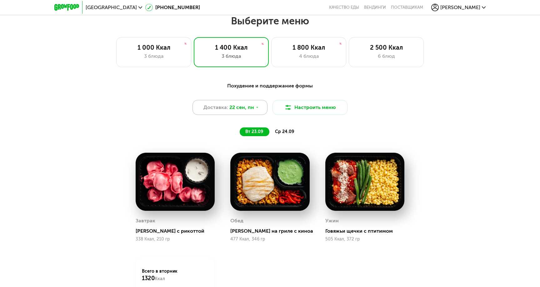
click at [244, 106] on span "22 сен, пн" at bounding box center [241, 107] width 25 height 7
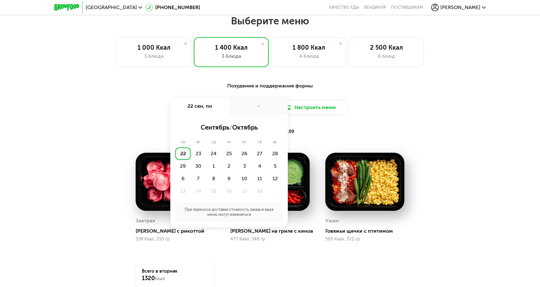
click at [254, 103] on div "-" at bounding box center [258, 105] width 59 height 17
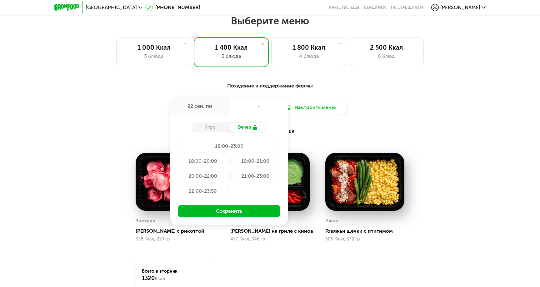
click at [214, 127] on div "Утро" at bounding box center [209, 127] width 37 height 9
click at [206, 128] on div "Утро" at bounding box center [209, 127] width 37 height 9
click at [243, 129] on div "Вечер" at bounding box center [247, 127] width 37 height 9
click at [214, 129] on div "Утро" at bounding box center [209, 127] width 37 height 9
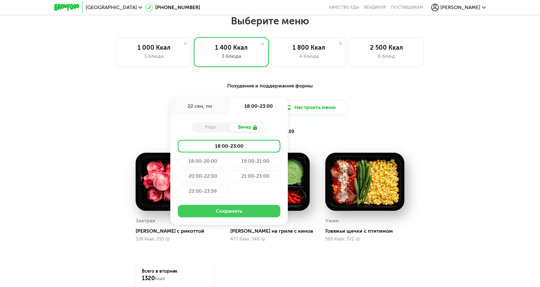
click at [234, 216] on button "Сохранить" at bounding box center [229, 211] width 102 height 12
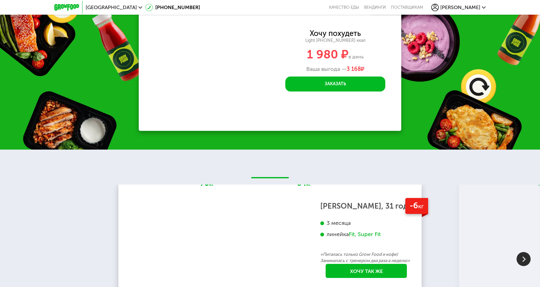
scroll to position [885, 0]
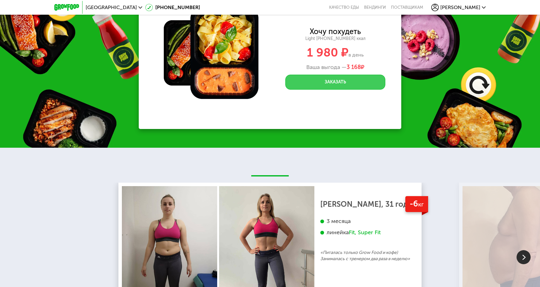
click at [338, 81] on button "Заказать" at bounding box center [335, 82] width 100 height 15
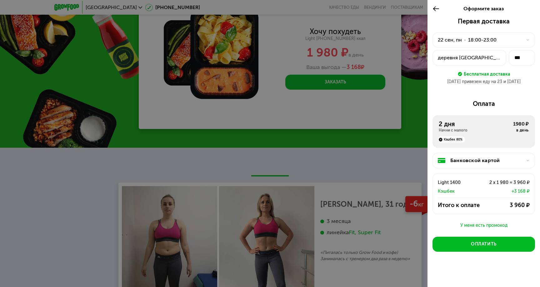
click at [433, 9] on use at bounding box center [436, 8] width 6 height 5
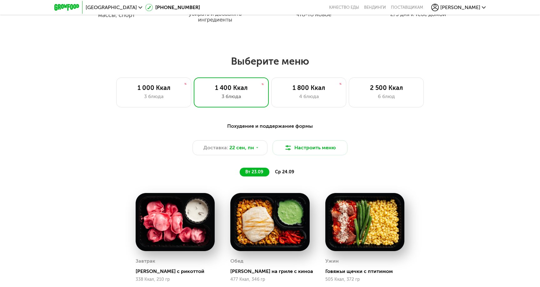
scroll to position [427, 0]
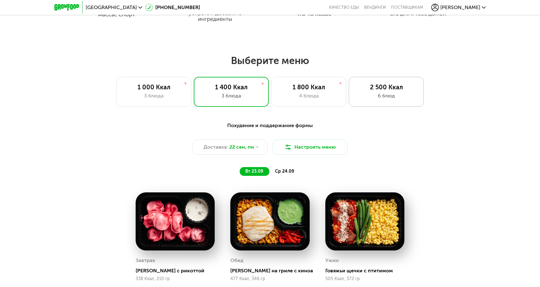
click at [382, 97] on div "6 блюд" at bounding box center [386, 95] width 62 height 7
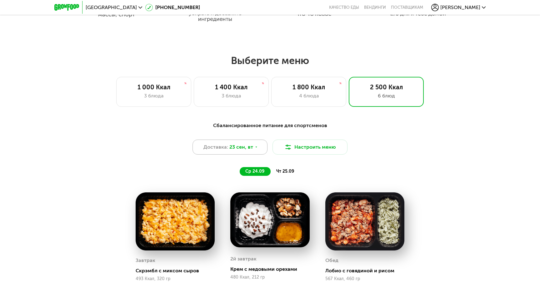
click at [248, 149] on span "23 сен, вт" at bounding box center [241, 146] width 24 height 7
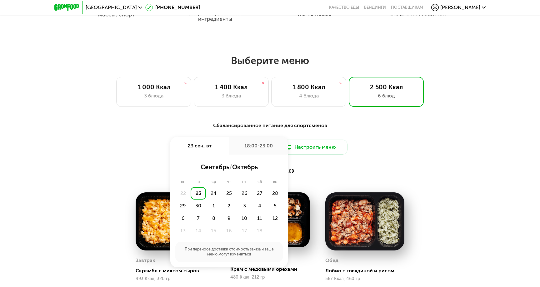
click at [196, 194] on div "23" at bounding box center [198, 193] width 15 height 12
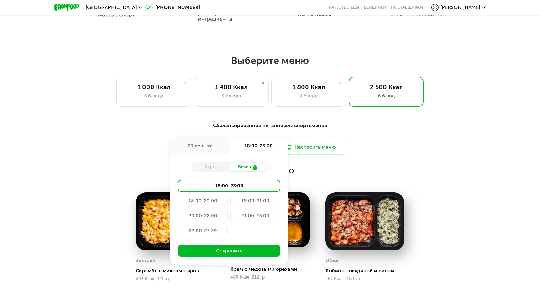
click at [199, 200] on div "18:00-20:00" at bounding box center [203, 201] width 50 height 12
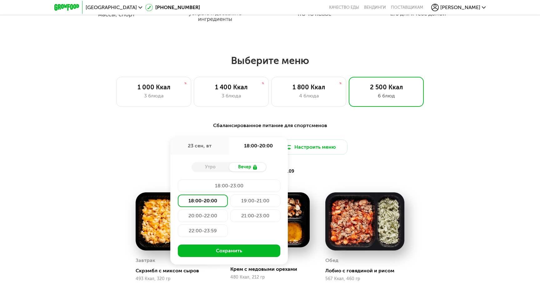
click at [222, 182] on div "18:00-23:00" at bounding box center [229, 186] width 102 height 12
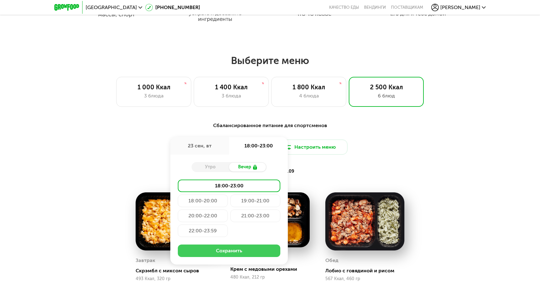
click at [228, 248] on button "Сохранить" at bounding box center [229, 251] width 102 height 12
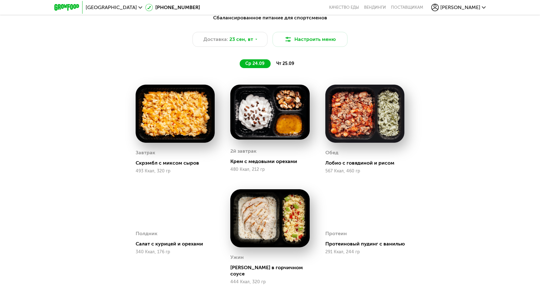
scroll to position [541, 0]
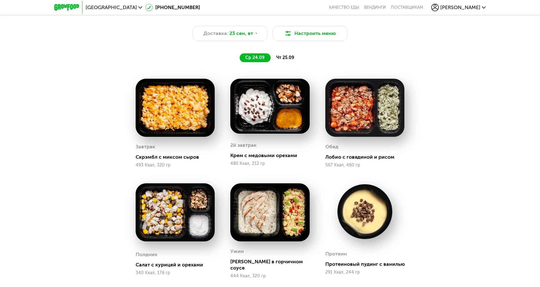
click at [289, 60] on span "чт 25.09" at bounding box center [285, 57] width 18 height 5
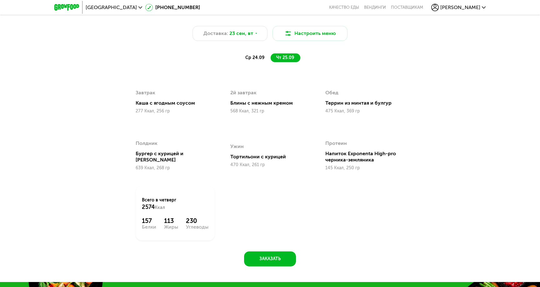
click at [256, 58] on span "ср 24.09" at bounding box center [254, 57] width 19 height 5
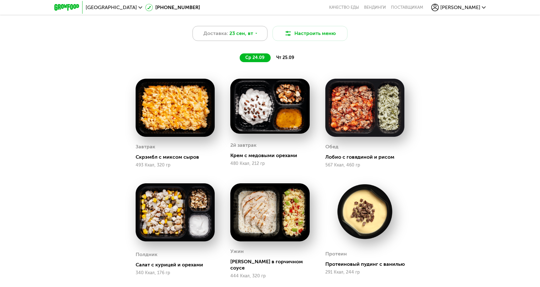
click at [251, 34] on span "23 сен, вт" at bounding box center [241, 33] width 24 height 7
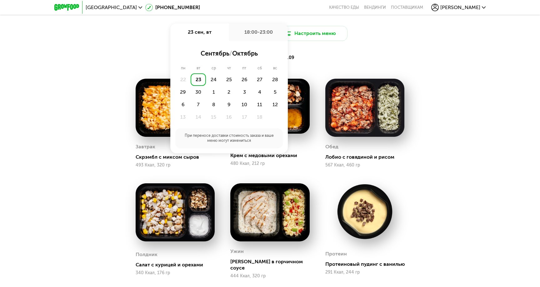
click at [261, 37] on div "18:00-23:00" at bounding box center [258, 31] width 59 height 17
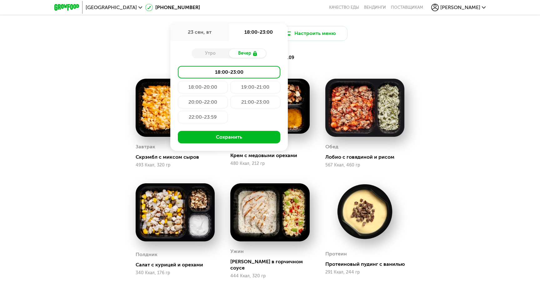
click at [210, 58] on div "Утро Вечер" at bounding box center [228, 53] width 75 height 10
click at [212, 50] on div "Утро" at bounding box center [209, 53] width 37 height 9
click at [231, 51] on div "Вечер" at bounding box center [247, 53] width 37 height 9
click at [198, 89] on div "18:00-20:00" at bounding box center [203, 87] width 50 height 12
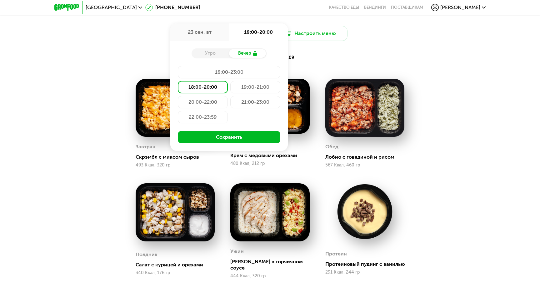
click at [257, 102] on div "21:00-23:00" at bounding box center [255, 102] width 50 height 12
click at [213, 99] on div "20:00-22:00" at bounding box center [203, 102] width 50 height 12
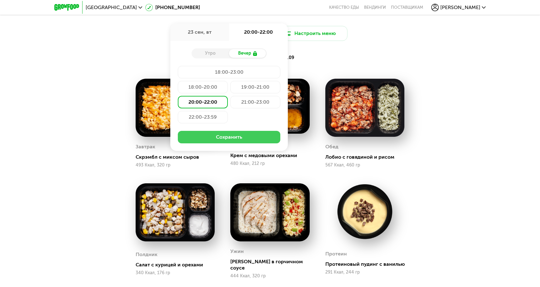
click at [253, 138] on button "Сохранить" at bounding box center [229, 137] width 102 height 12
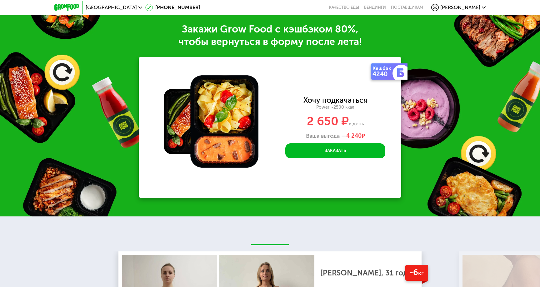
scroll to position [929, 0]
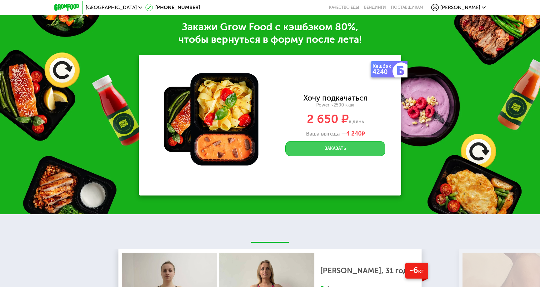
click at [340, 144] on button "Заказать" at bounding box center [335, 148] width 100 height 15
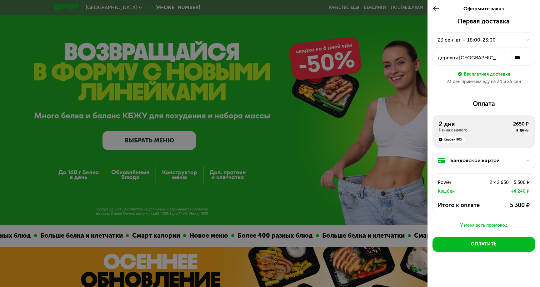
scroll to position [1, 0]
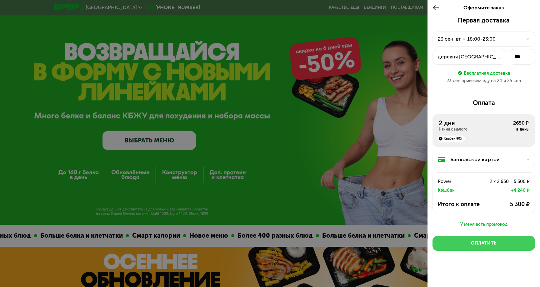
click at [481, 246] on div "Оплатить" at bounding box center [484, 243] width 26 height 6
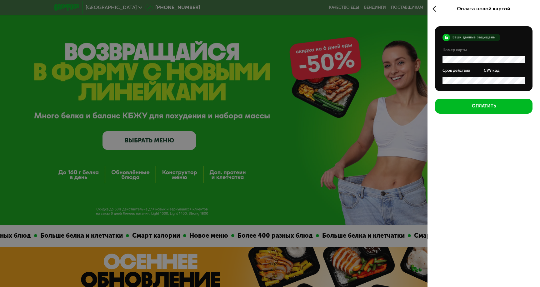
scroll to position [0, 0]
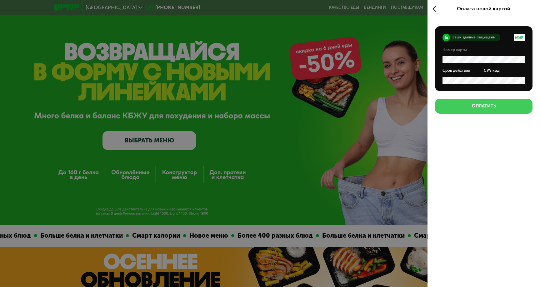
click at [499, 107] on button "Оплатить" at bounding box center [483, 106] width 97 height 15
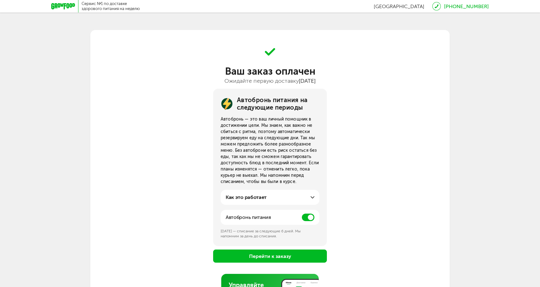
click at [310, 219] on span at bounding box center [308, 217] width 12 height 7
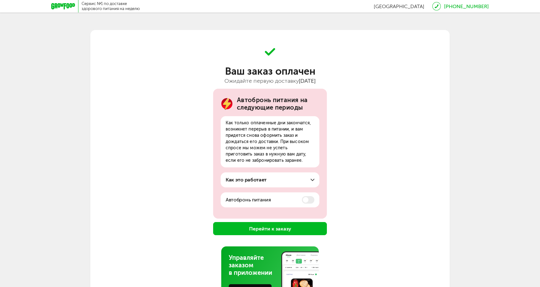
scroll to position [38, 0]
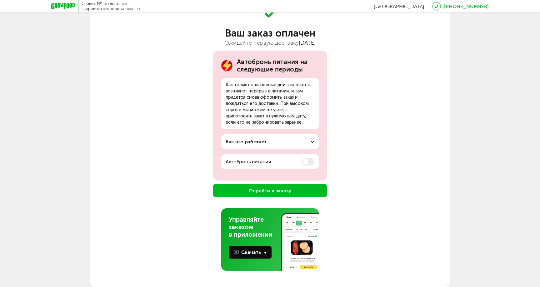
click at [281, 193] on button "Перейти к заказу" at bounding box center [270, 190] width 114 height 13
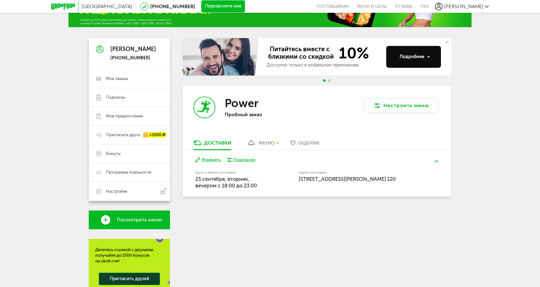
scroll to position [35, 0]
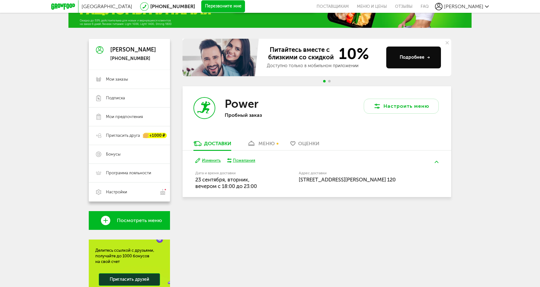
click at [263, 146] on div "меню" at bounding box center [266, 144] width 16 height 6
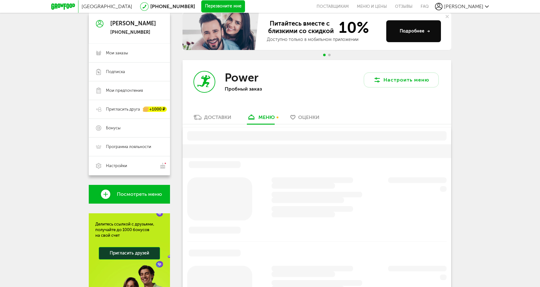
scroll to position [106, 0]
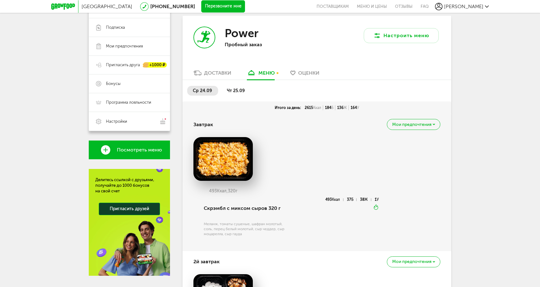
click at [415, 119] on div "Мои предпочтения" at bounding box center [413, 124] width 53 height 11
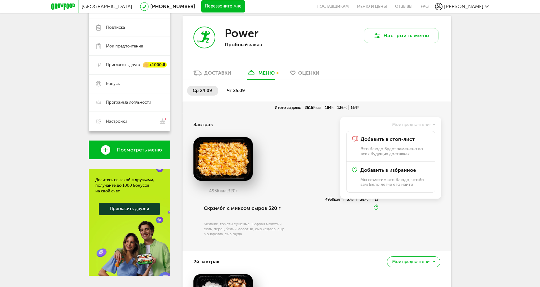
click at [415, 112] on div "Итого за день: 2615 Ккал 184 Б 136 Ж 164 У" at bounding box center [316, 108] width 269 height 12
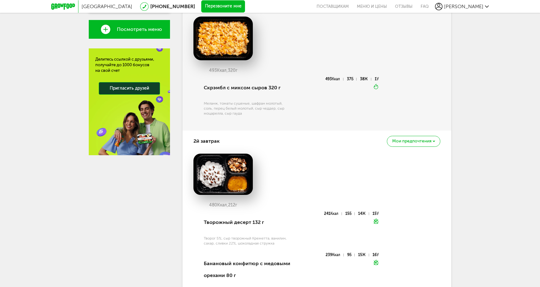
scroll to position [0, 0]
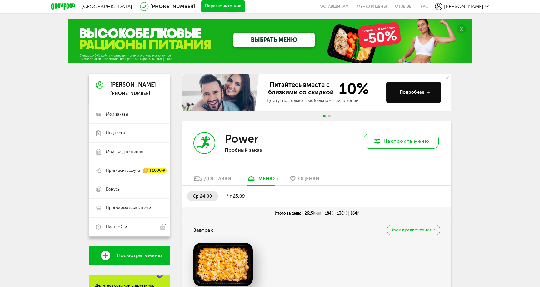
click at [392, 143] on button "Настроить меню" at bounding box center [401, 141] width 75 height 15
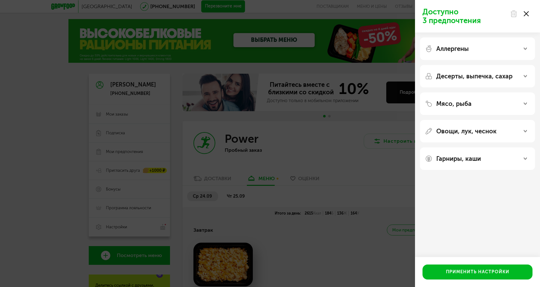
click at [356, 162] on div "Доступно 3 предпочтения Аллергены Десерты, выпечка, сахар Мясо, рыба Овощи, лук…" at bounding box center [270, 143] width 540 height 287
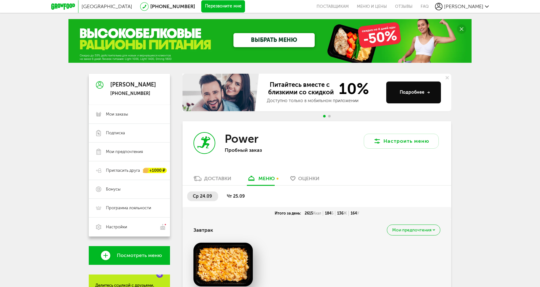
click at [305, 179] on span "Оценки" at bounding box center [308, 179] width 21 height 6
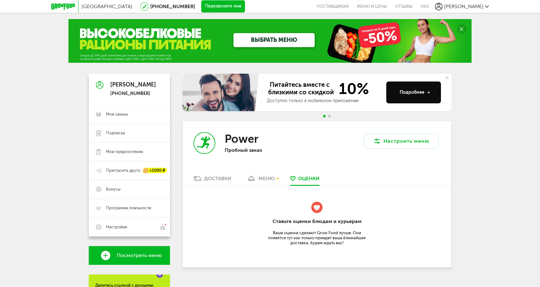
click at [261, 180] on div "меню" at bounding box center [266, 179] width 16 height 6
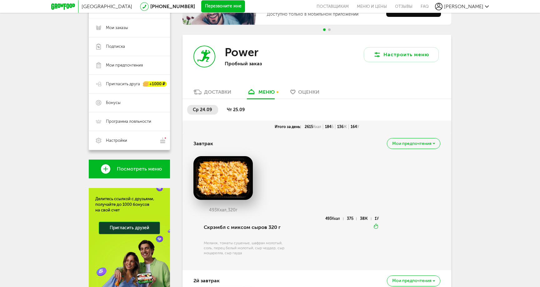
scroll to position [106, 0]
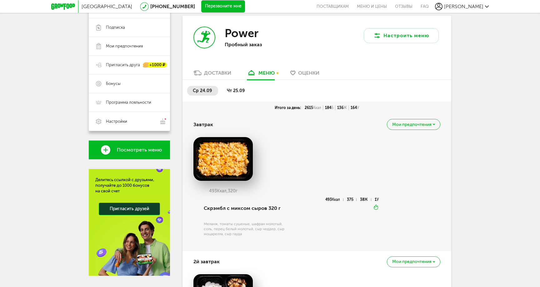
click at [234, 87] on li "чт 25.09" at bounding box center [236, 91] width 30 height 10
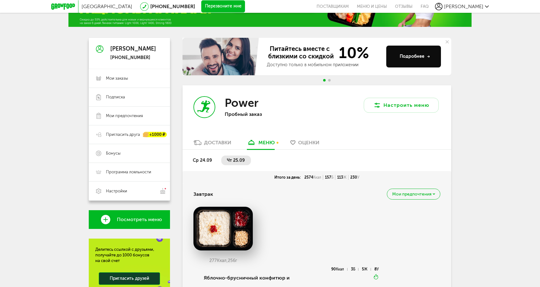
scroll to position [0, 0]
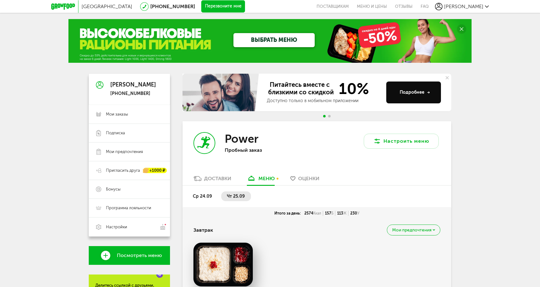
click at [448, 77] on icon at bounding box center [446, 77] width 3 height 3
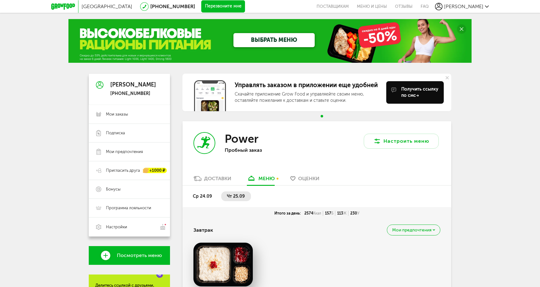
click at [448, 77] on icon at bounding box center [446, 77] width 3 height 3
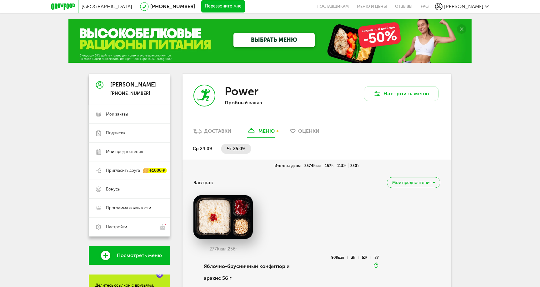
click at [63, 8] on icon at bounding box center [63, 6] width 24 height 6
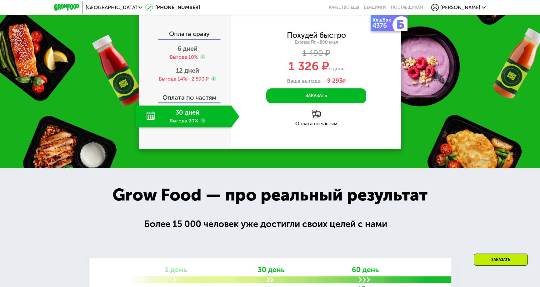
scroll to position [475, 0]
